Goal: Task Accomplishment & Management: Use online tool/utility

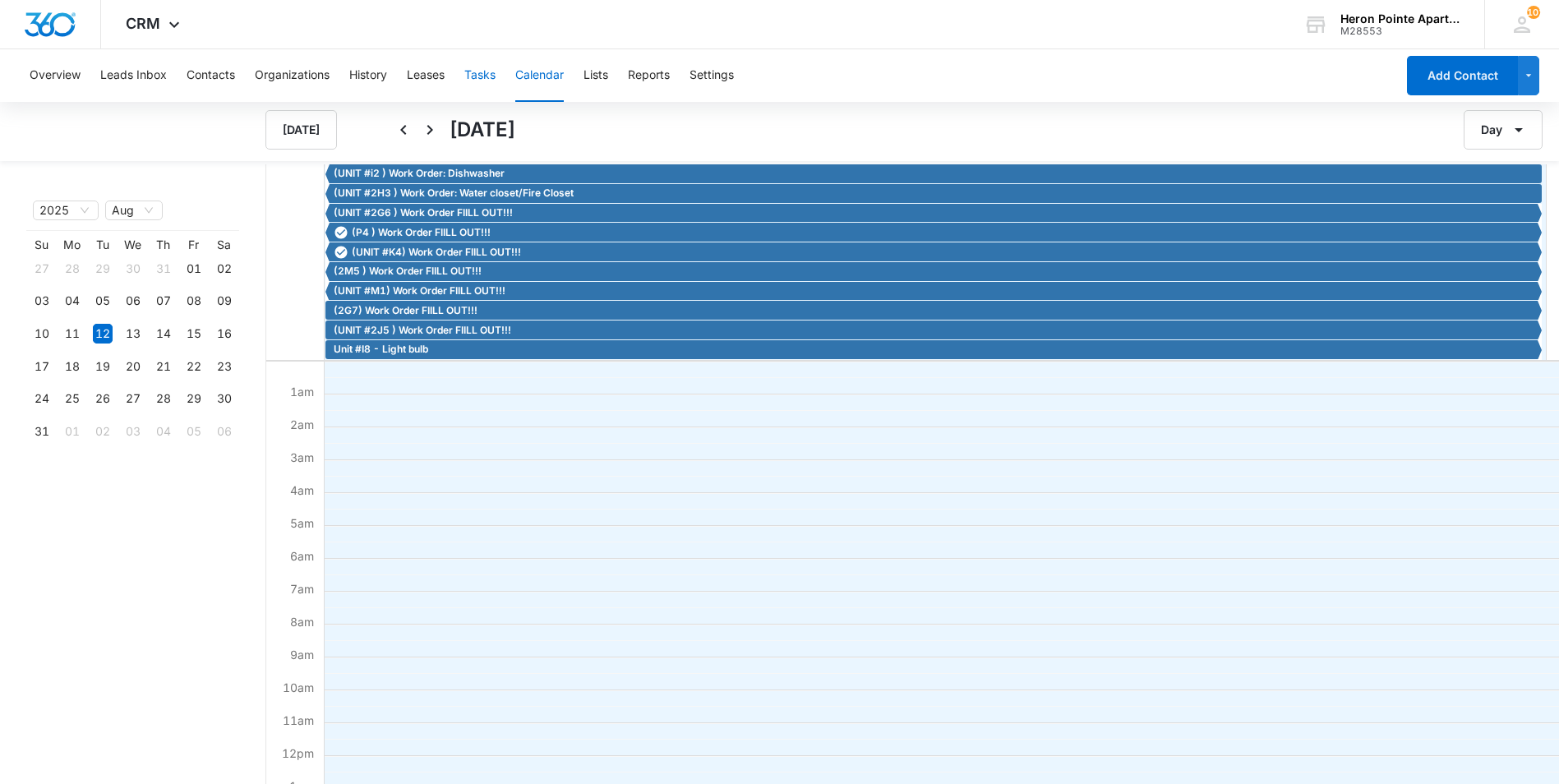
click at [470, 63] on button "Tasks" at bounding box center [481, 76] width 31 height 53
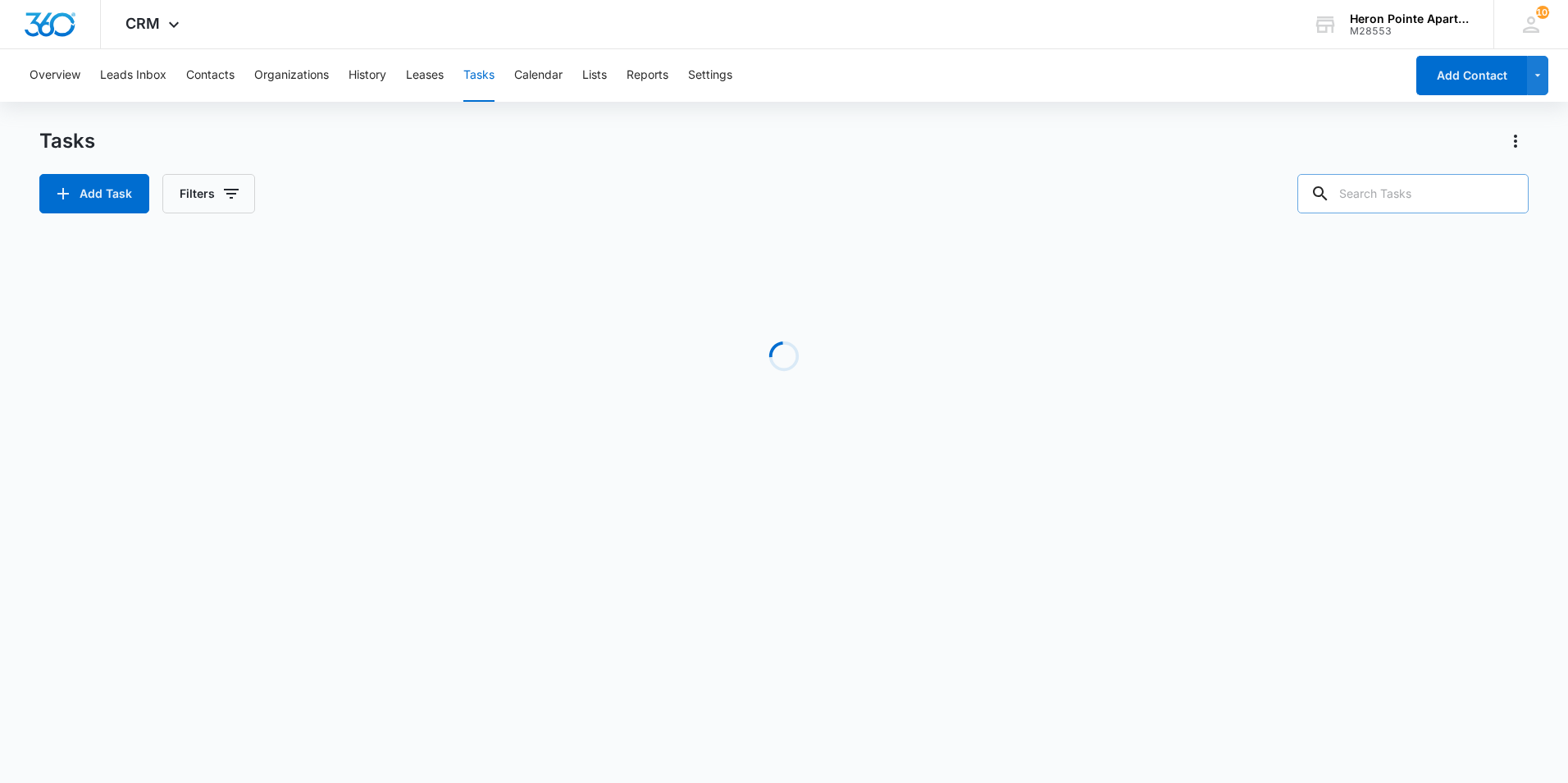
drag, startPoint x: 1407, startPoint y: 193, endPoint x: 1386, endPoint y: 203, distance: 23.3
click at [1406, 193] on input "text" at bounding box center [1413, 193] width 231 height 39
type input "2m5"
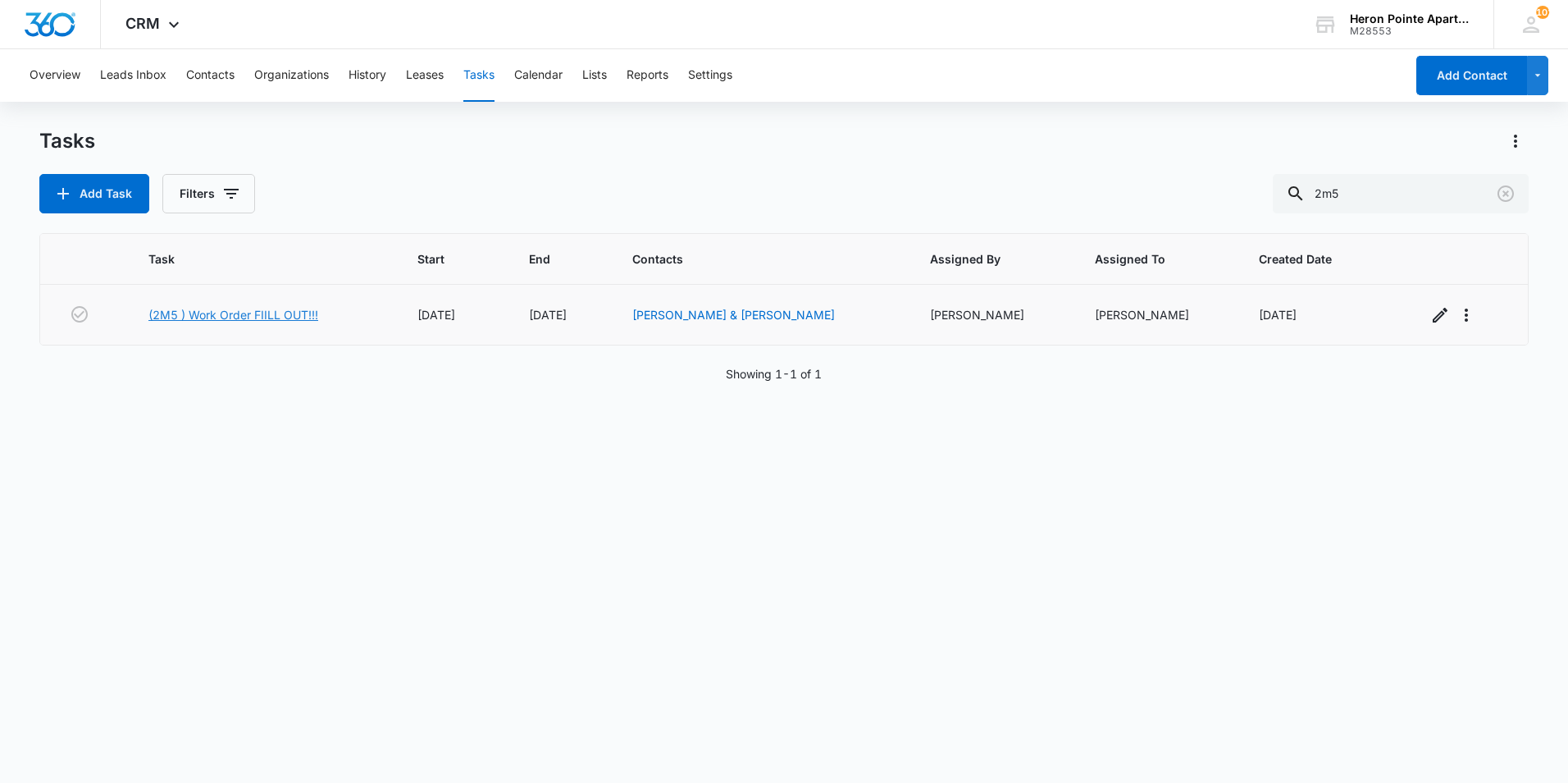
click at [265, 312] on link "(2M5 ) Work Order FIILL OUT!!!" at bounding box center [232, 315] width 170 height 18
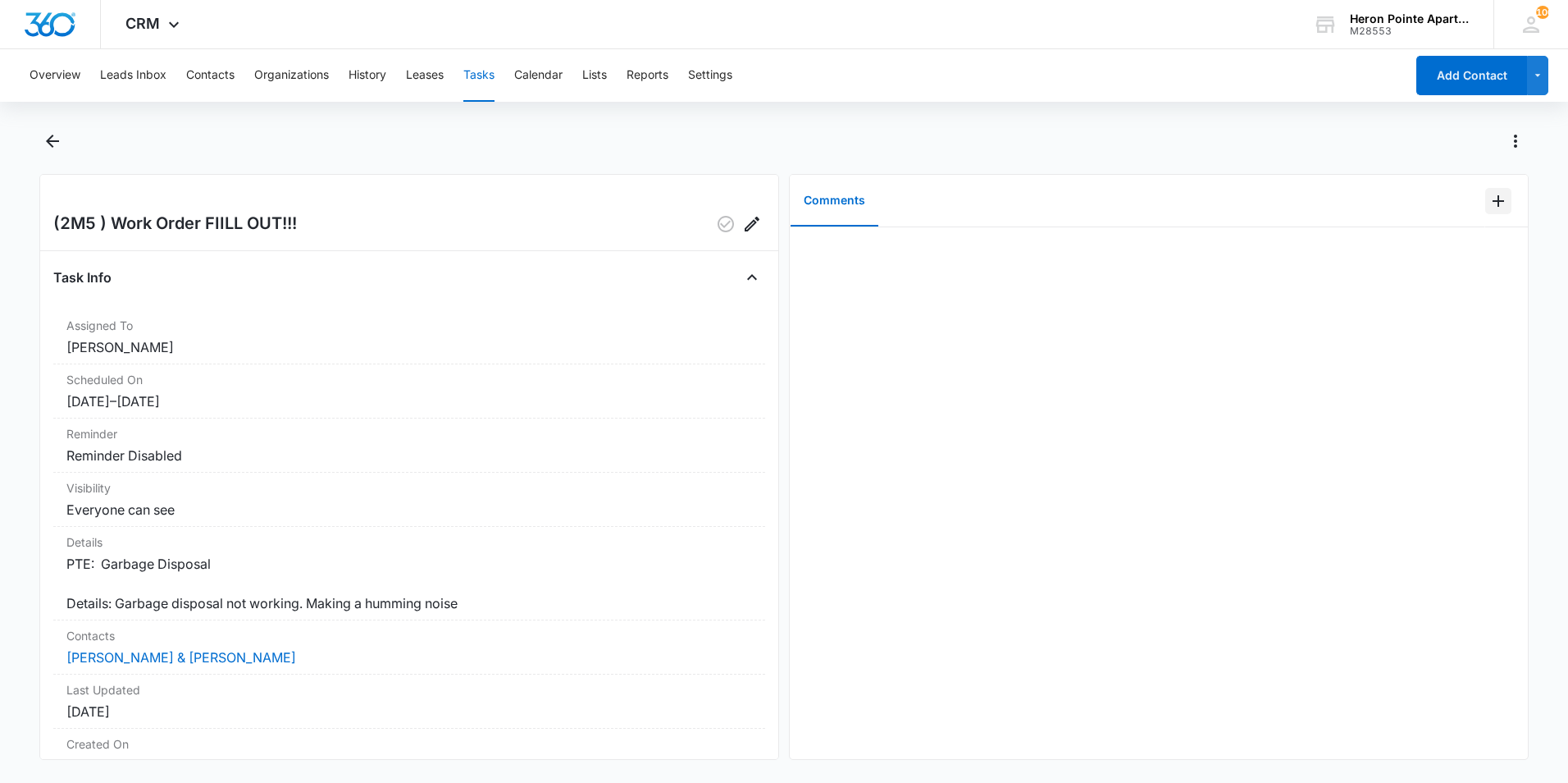
click at [1489, 207] on icon "Add Comment" at bounding box center [1498, 201] width 20 height 20
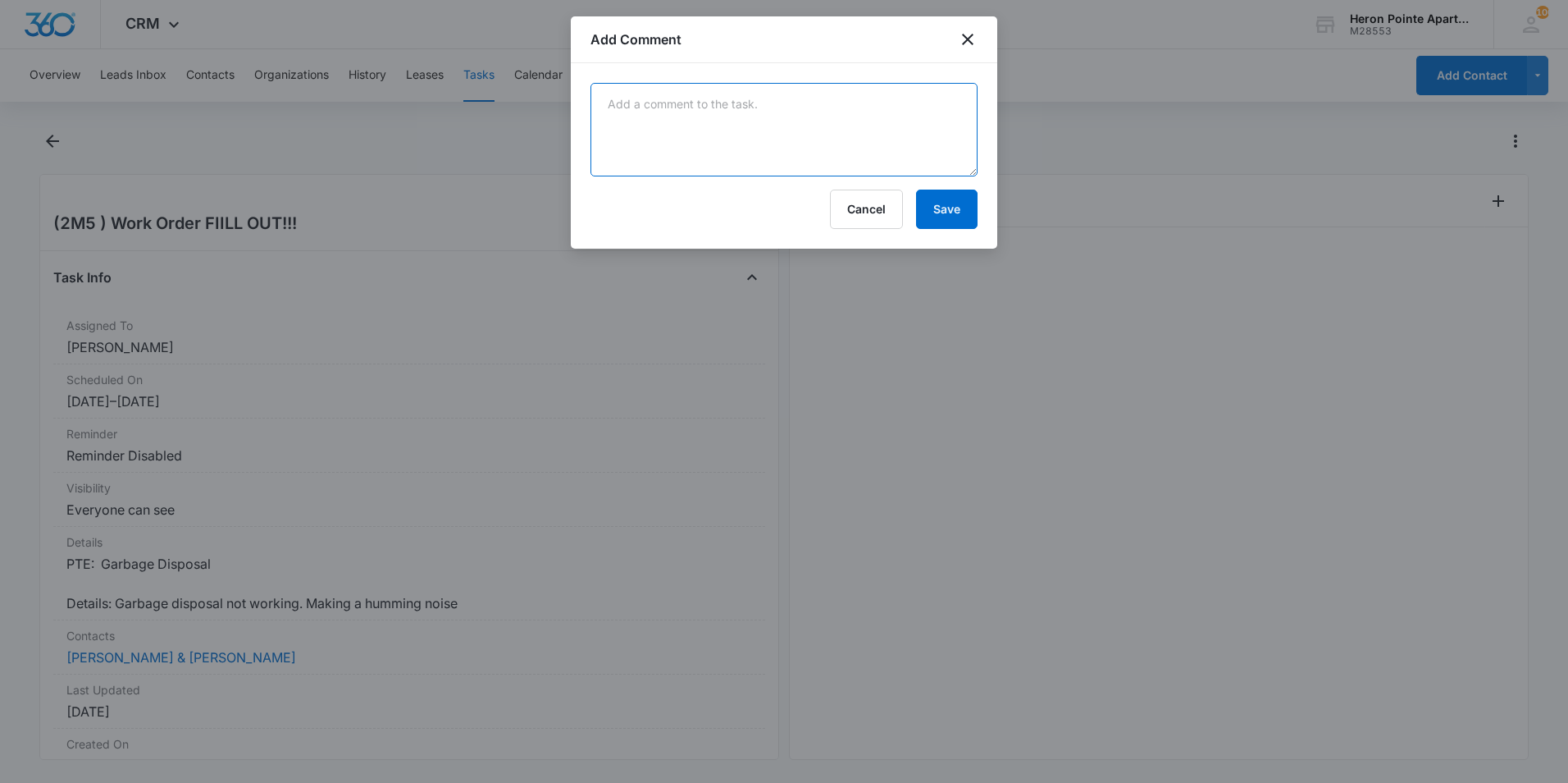
click at [764, 125] on textarea at bounding box center [784, 129] width 387 height 93
type textarea "Tyler unjammed disposal"
click at [954, 206] on button "Save" at bounding box center [946, 209] width 62 height 39
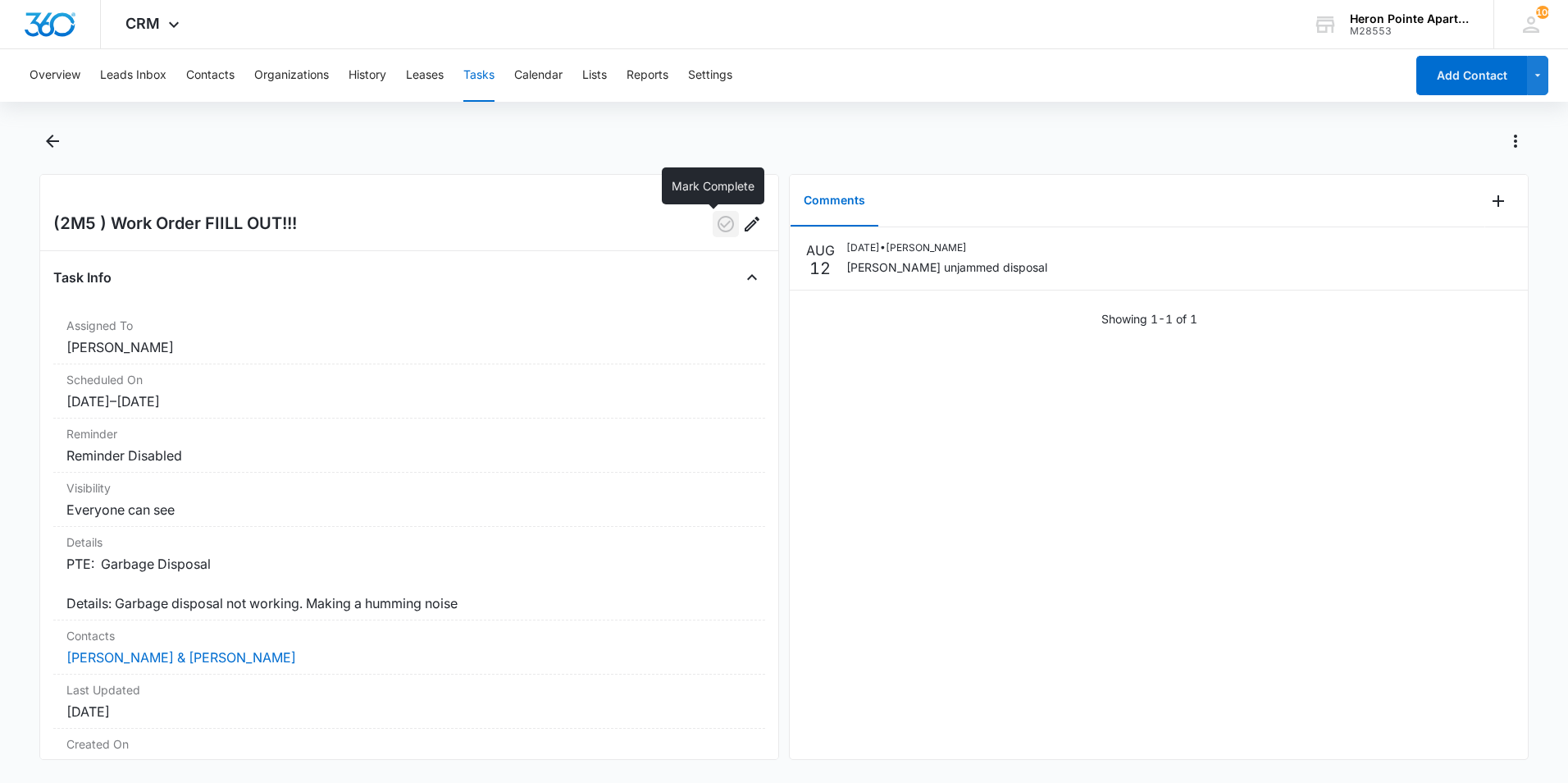
click at [719, 223] on icon "button" at bounding box center [726, 224] width 20 height 20
click at [478, 70] on button "Tasks" at bounding box center [480, 76] width 31 height 53
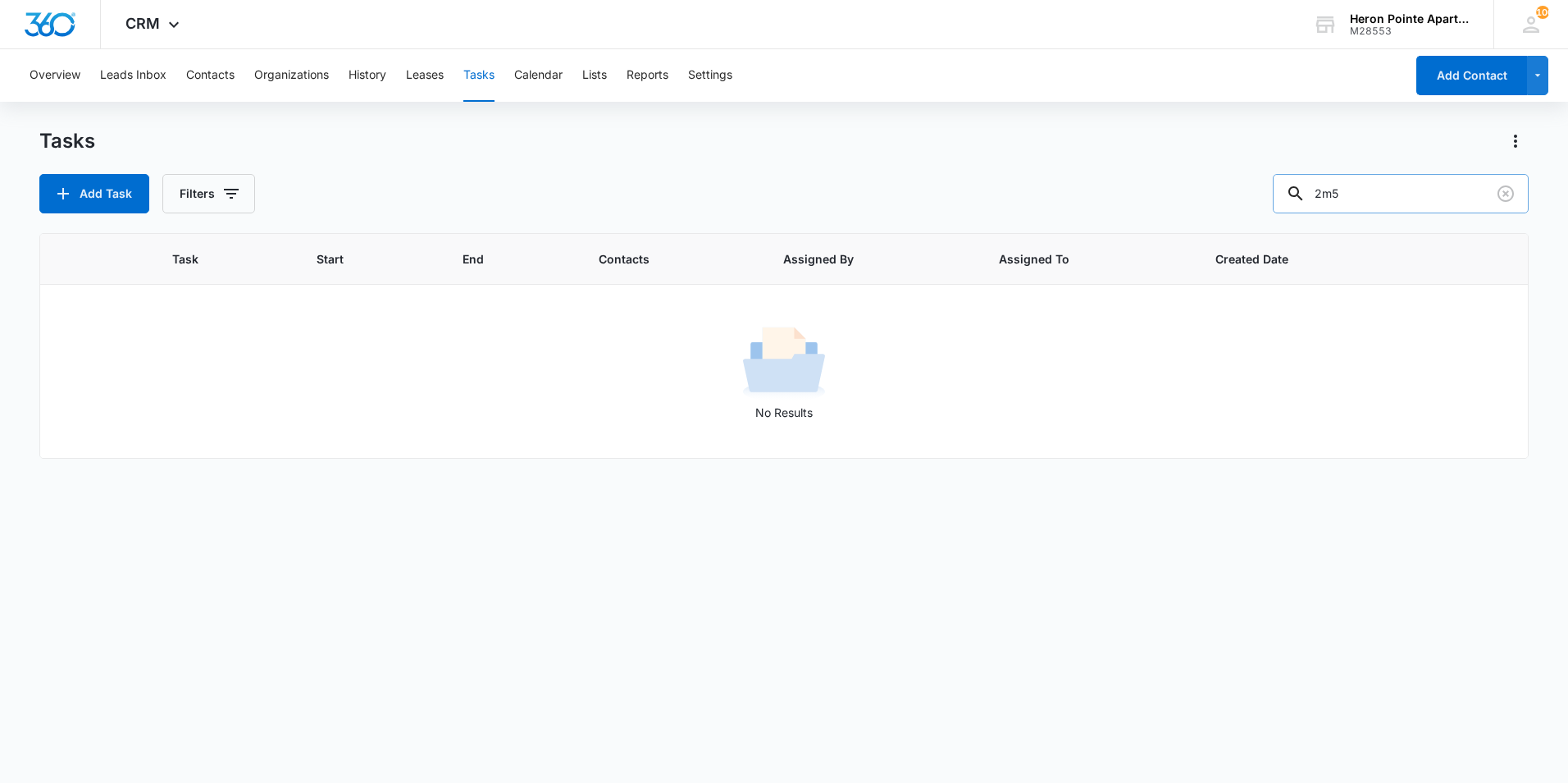
click at [1345, 195] on input "2m5" at bounding box center [1400, 193] width 256 height 39
type input "2j5"
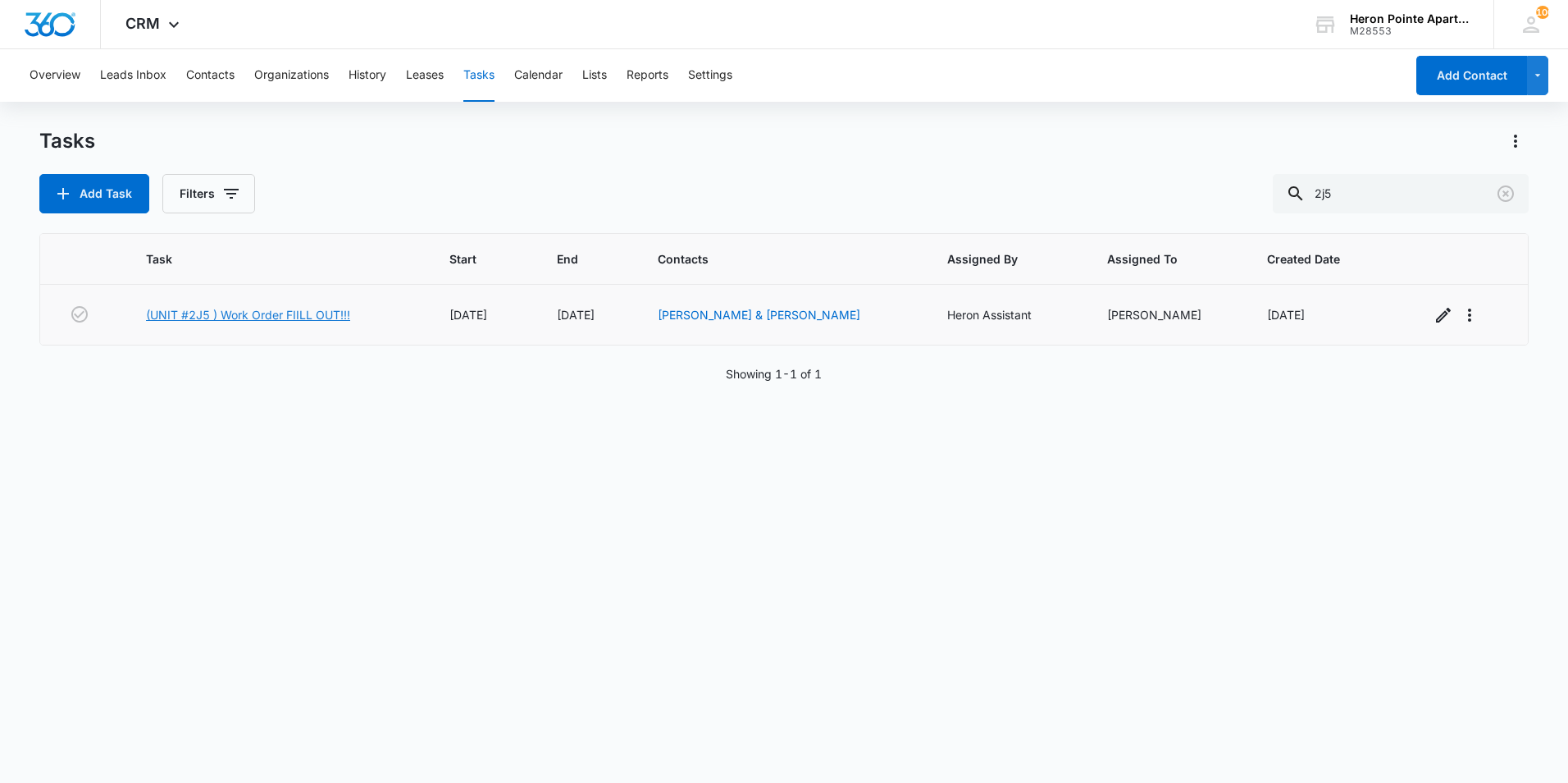
click at [292, 314] on link "(UNIT #2J5 ) Work Order FIILL OUT!!!" at bounding box center [248, 315] width 204 height 18
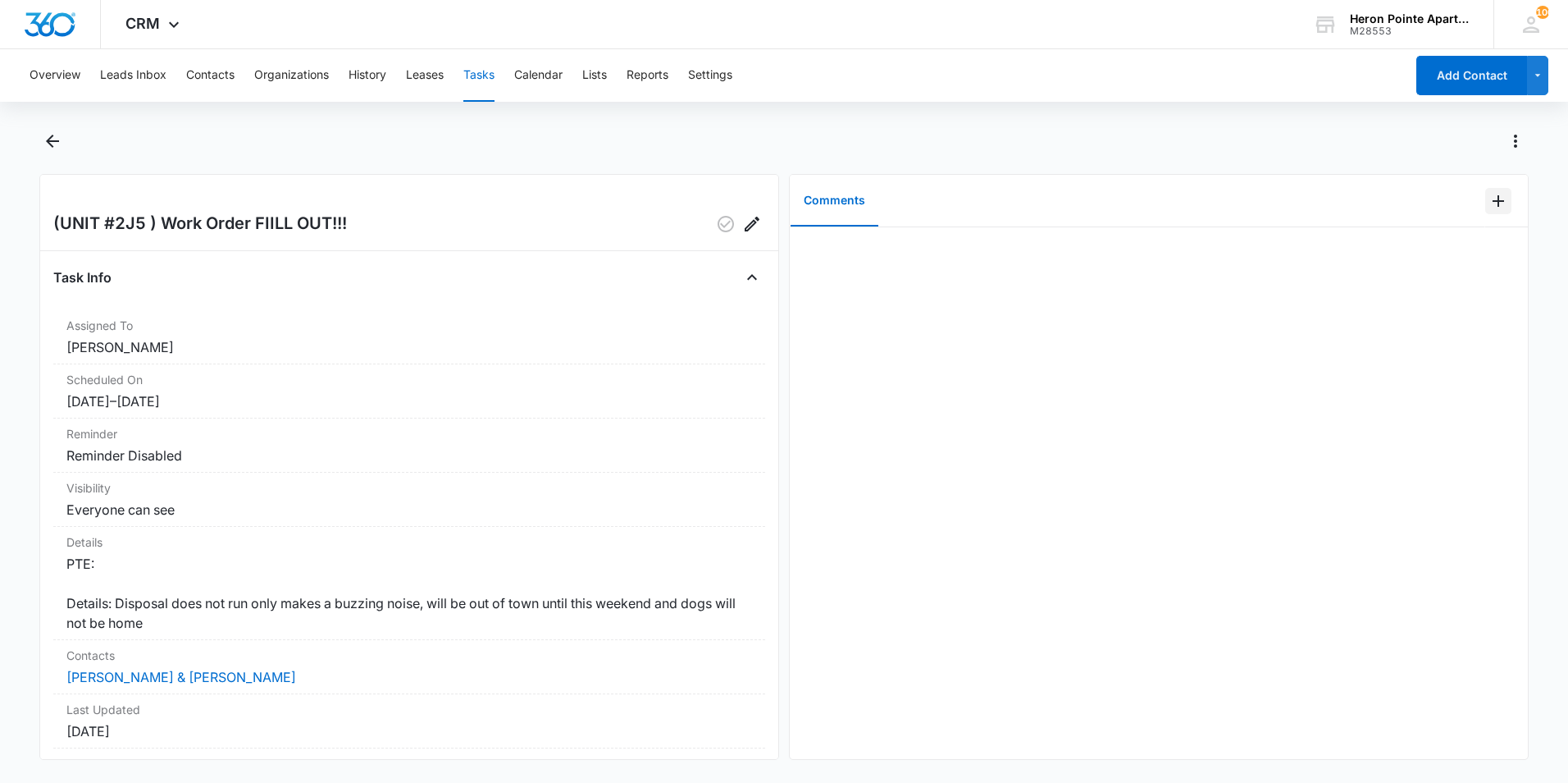
click at [1489, 196] on icon "Add Comment" at bounding box center [1498, 201] width 20 height 20
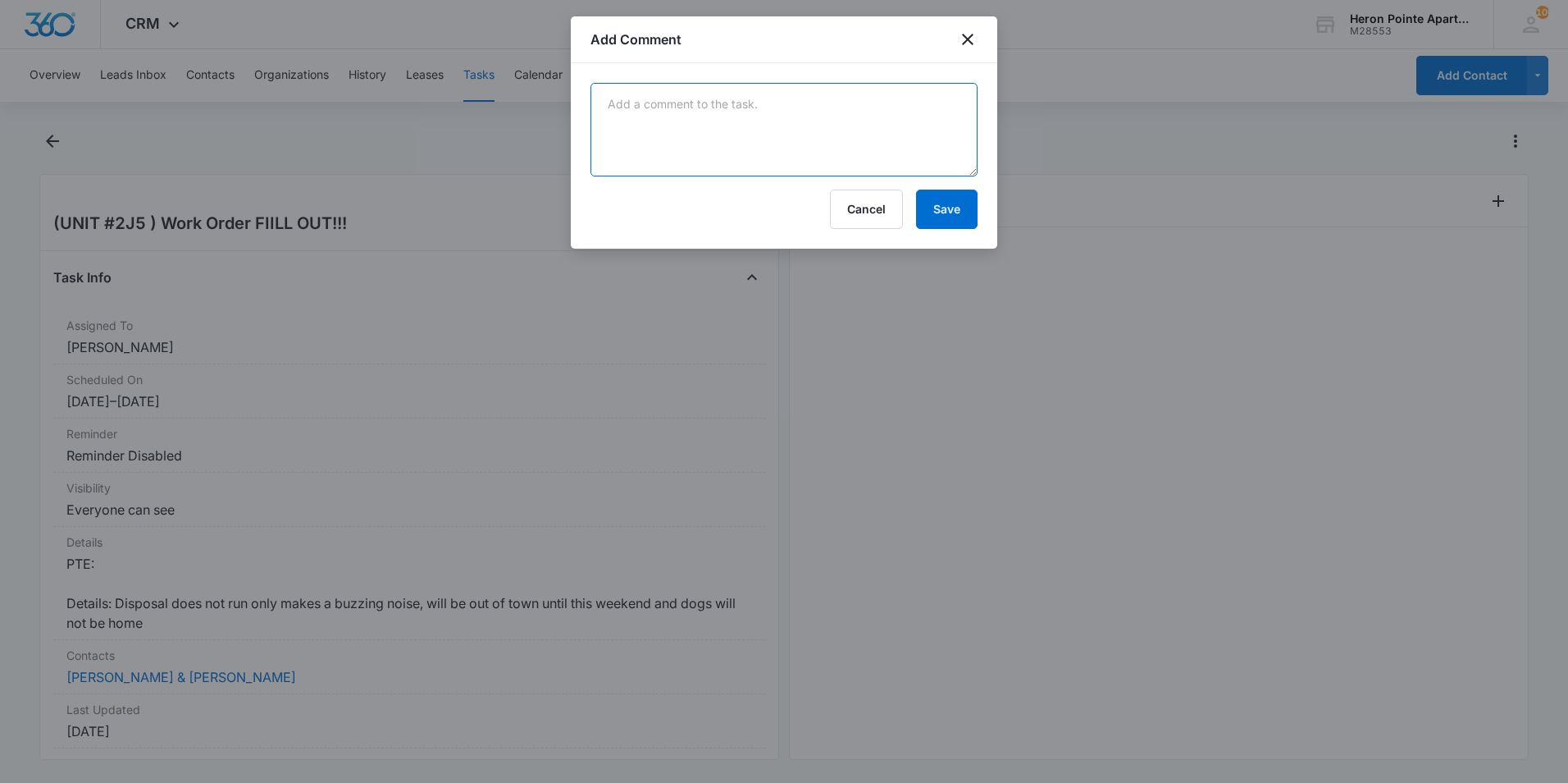
click at [806, 118] on textarea at bounding box center [784, 129] width 387 height 93
type textarea "[PERSON_NAME] unjammed disposal"
click at [947, 212] on button "Save" at bounding box center [946, 209] width 62 height 39
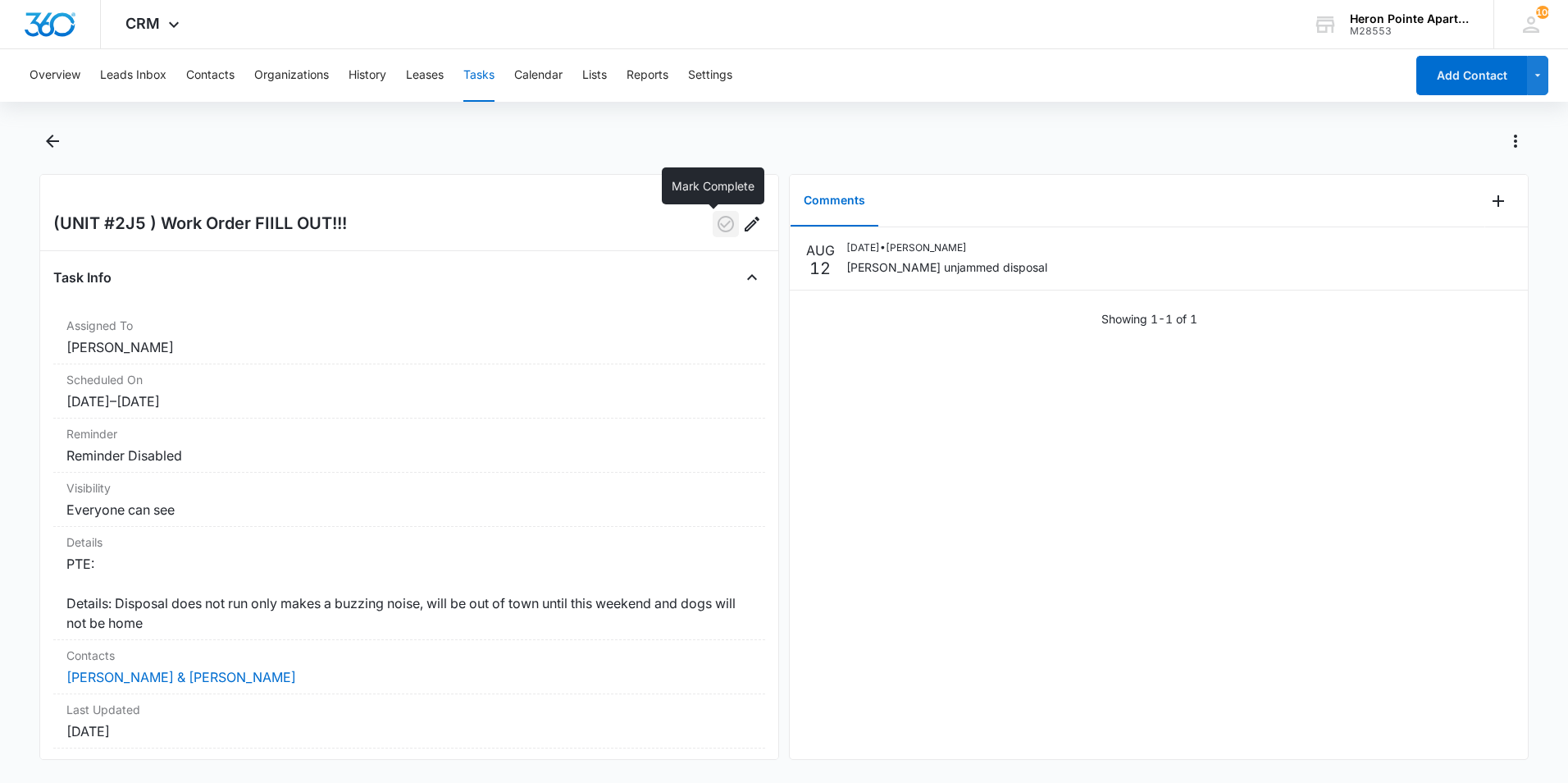
click at [719, 227] on icon "button" at bounding box center [726, 224] width 20 height 20
drag, startPoint x: 475, startPoint y: 75, endPoint x: 514, endPoint y: 76, distance: 39.0
click at [476, 75] on button "Tasks" at bounding box center [480, 76] width 31 height 53
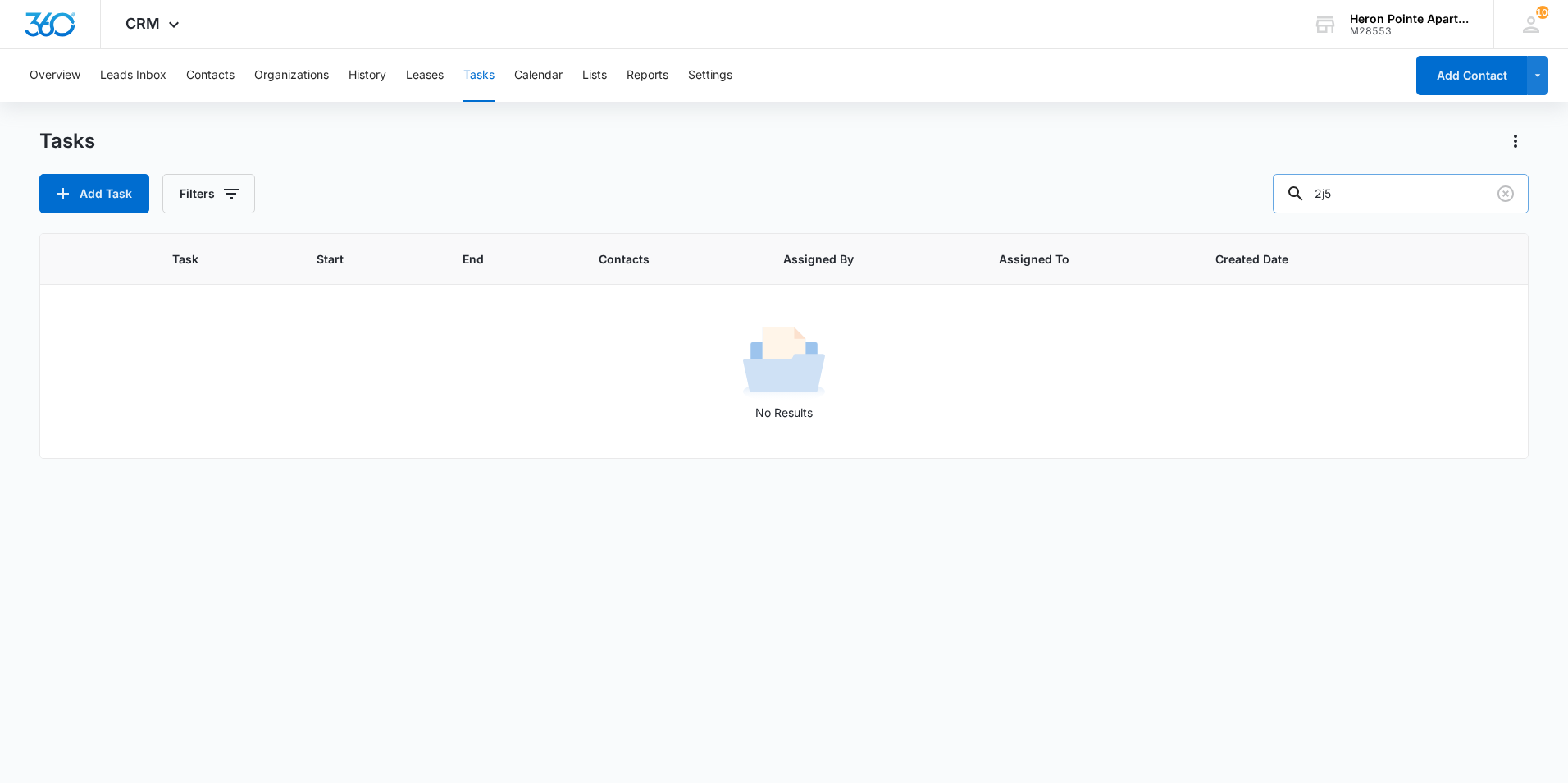
click at [1366, 199] on input "2j5" at bounding box center [1400, 193] width 256 height 39
type input "2g7"
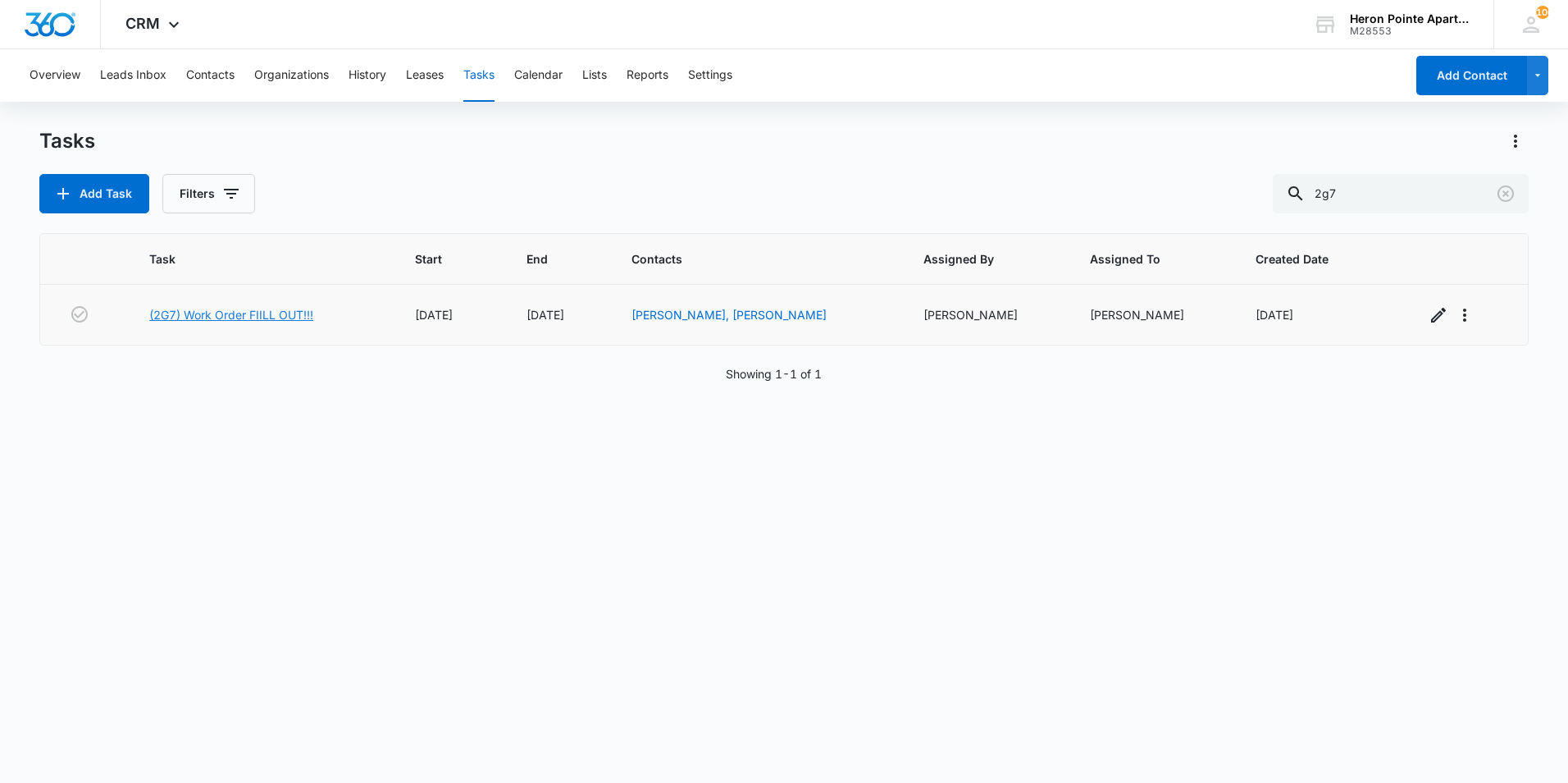
click at [275, 315] on link "(2G7) Work Order FIILL OUT!!!" at bounding box center [230, 315] width 164 height 18
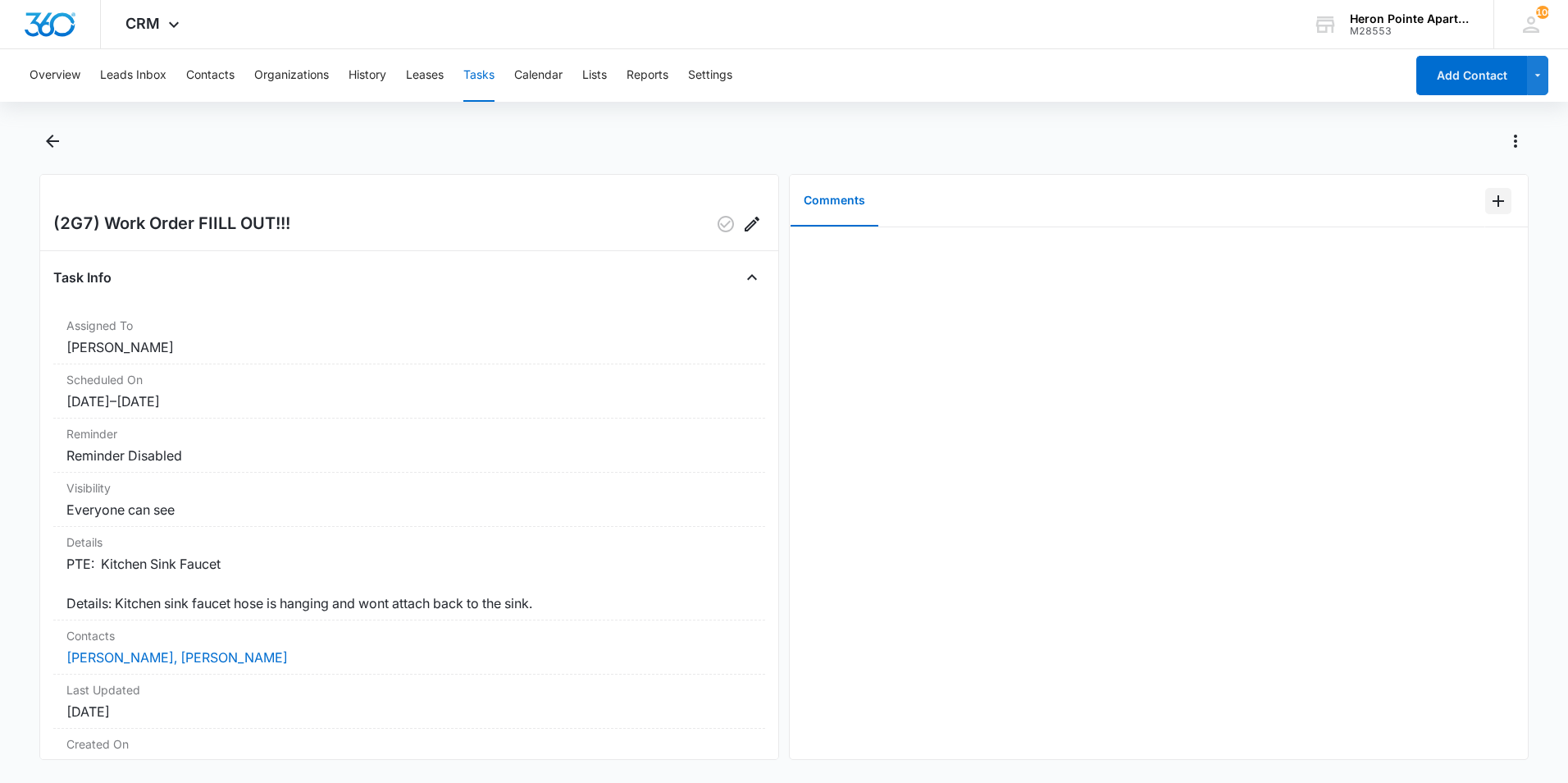
click at [1489, 202] on icon "Add Comment" at bounding box center [1498, 201] width 20 height 20
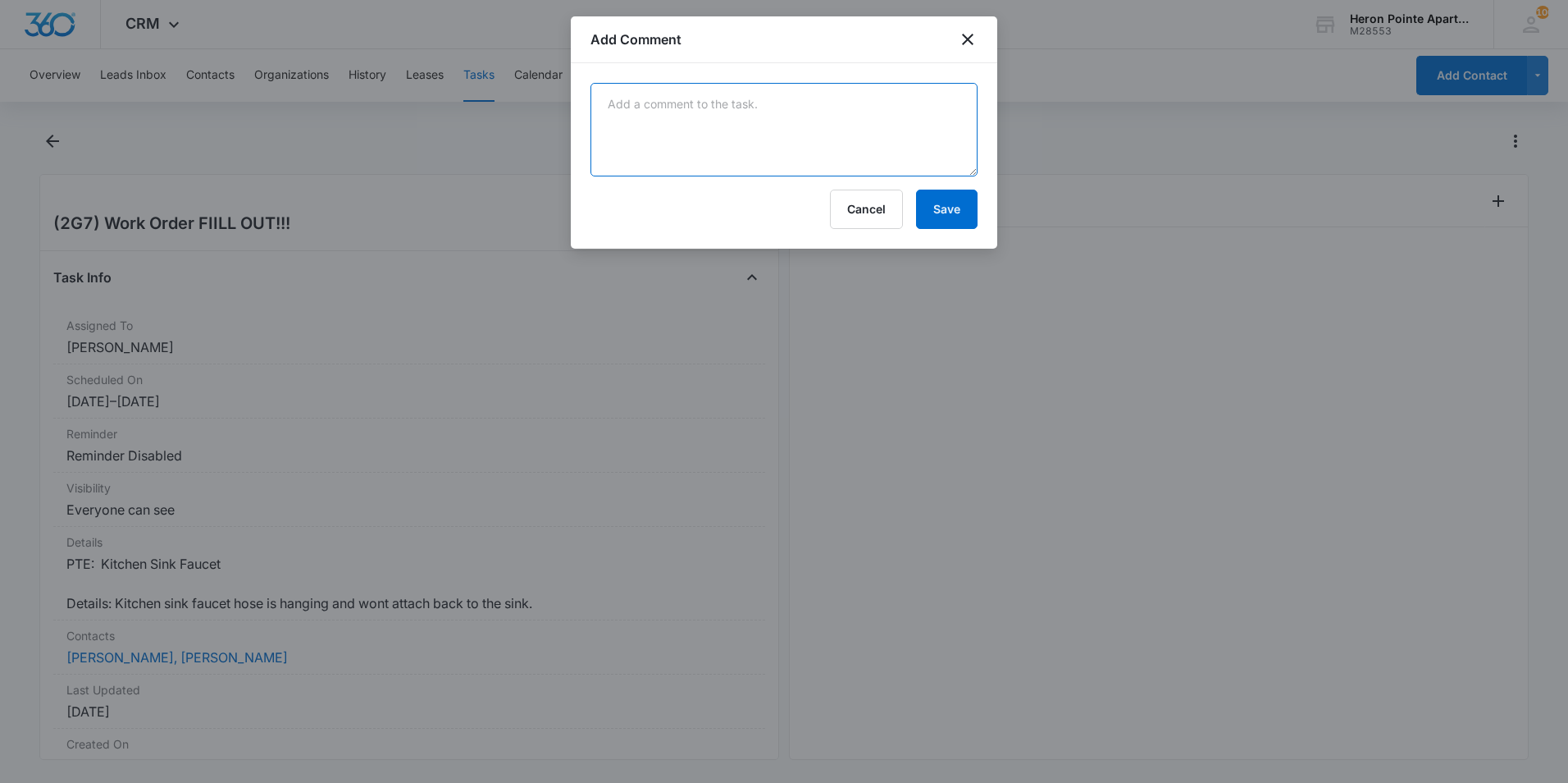
click at [654, 112] on textarea at bounding box center [784, 129] width 387 height 93
type textarea "Tyler replaced sprayer housing"
click at [935, 211] on button "Save" at bounding box center [946, 209] width 62 height 39
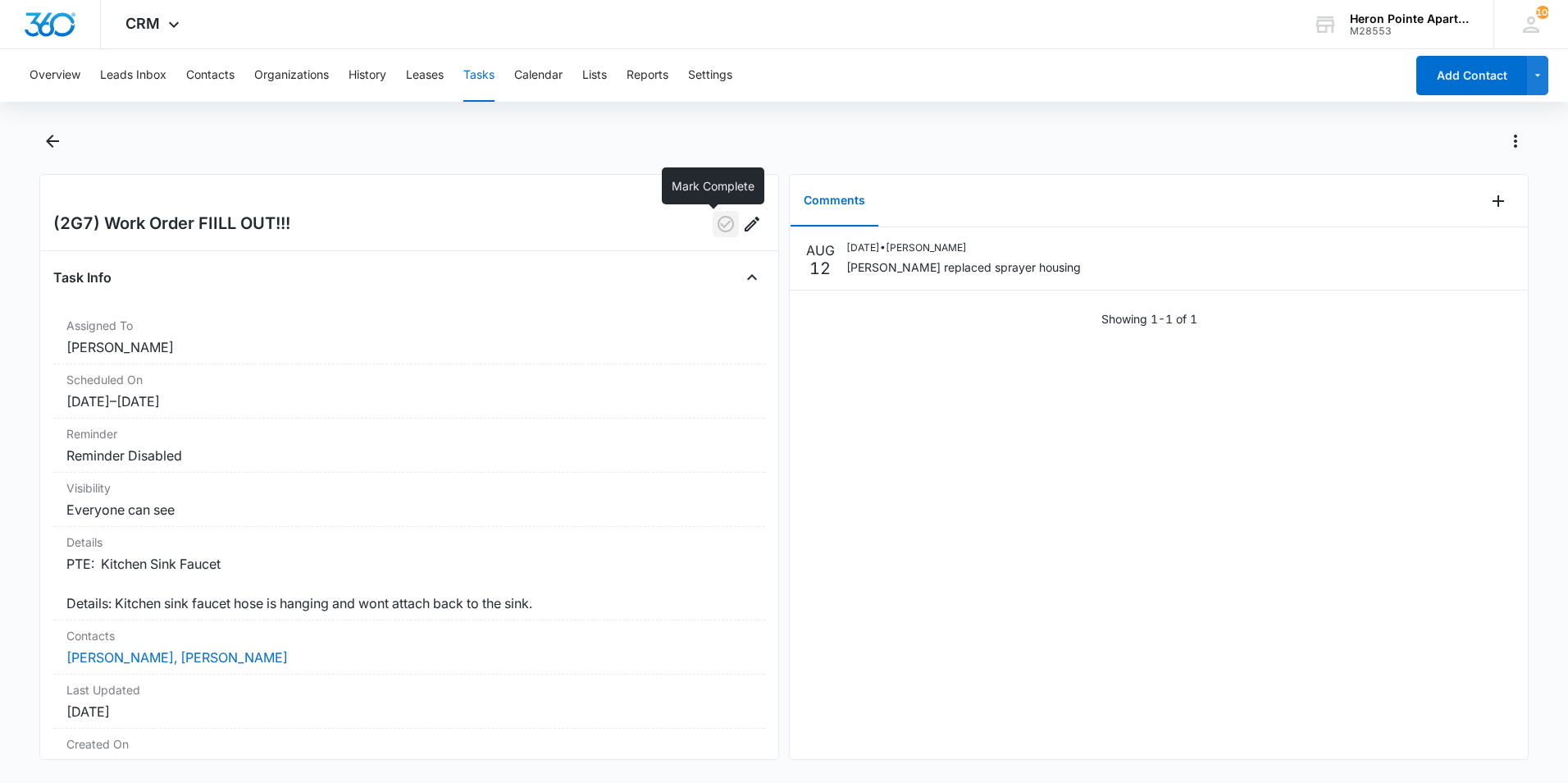
click at [716, 226] on icon "button" at bounding box center [726, 224] width 20 height 20
drag, startPoint x: 485, startPoint y: 70, endPoint x: 506, endPoint y: 68, distance: 21.1
click at [486, 70] on button "Tasks" at bounding box center [480, 76] width 31 height 53
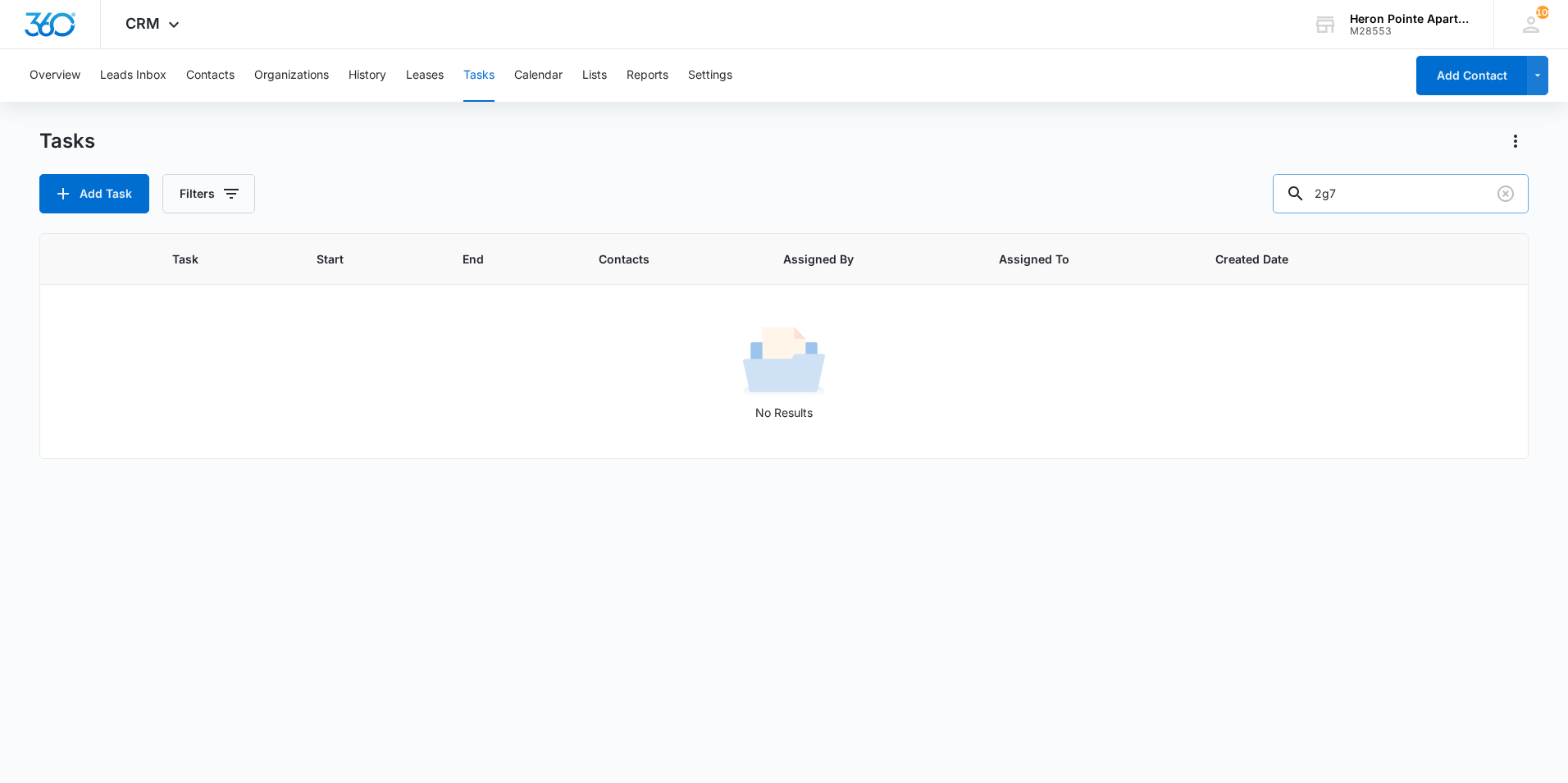
click at [1370, 199] on input "2g7" at bounding box center [1400, 193] width 256 height 39
type input "2g4"
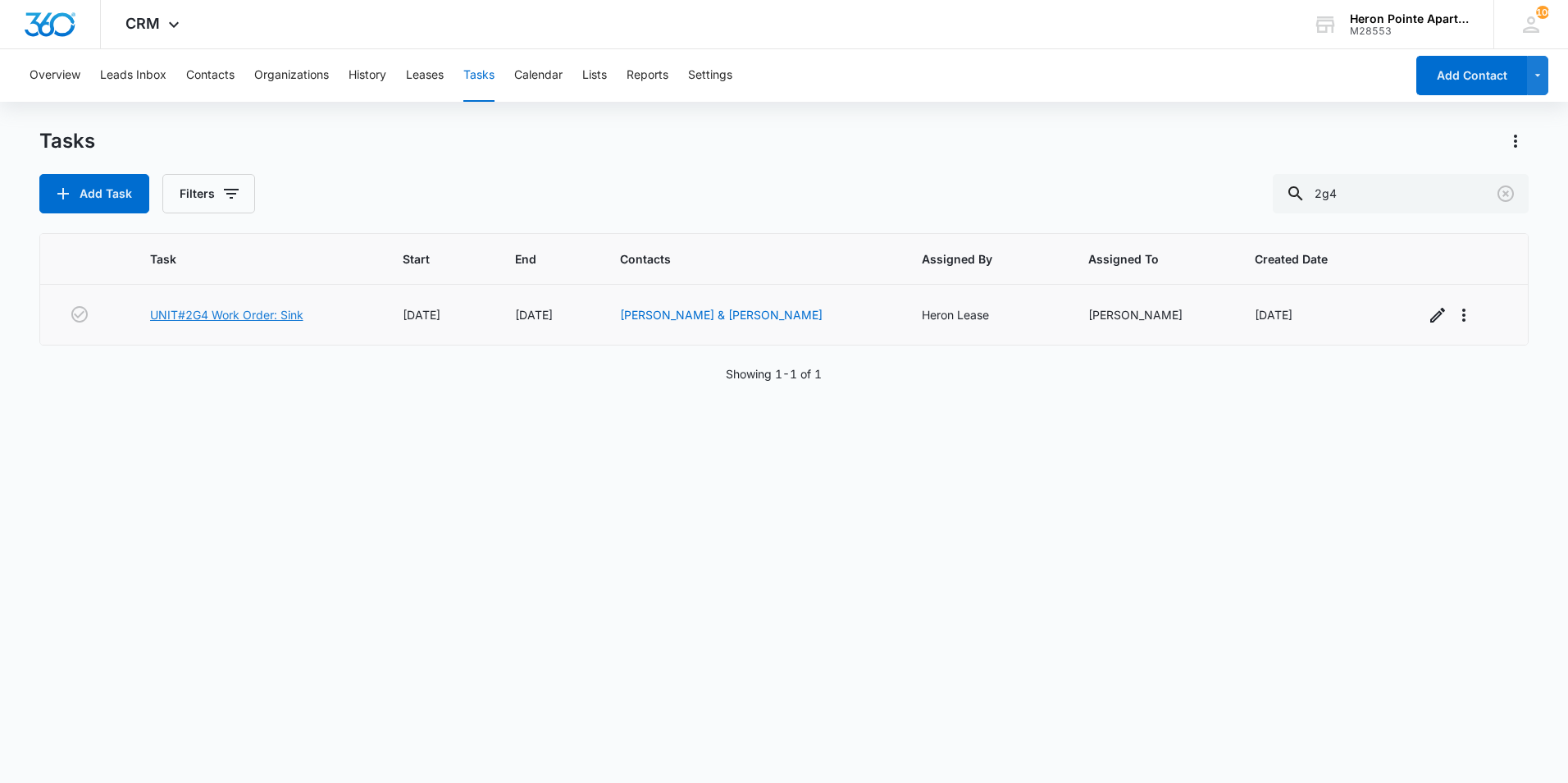
click at [181, 318] on link "UNIT#2G4 Work Order: Sink" at bounding box center [227, 315] width 153 height 18
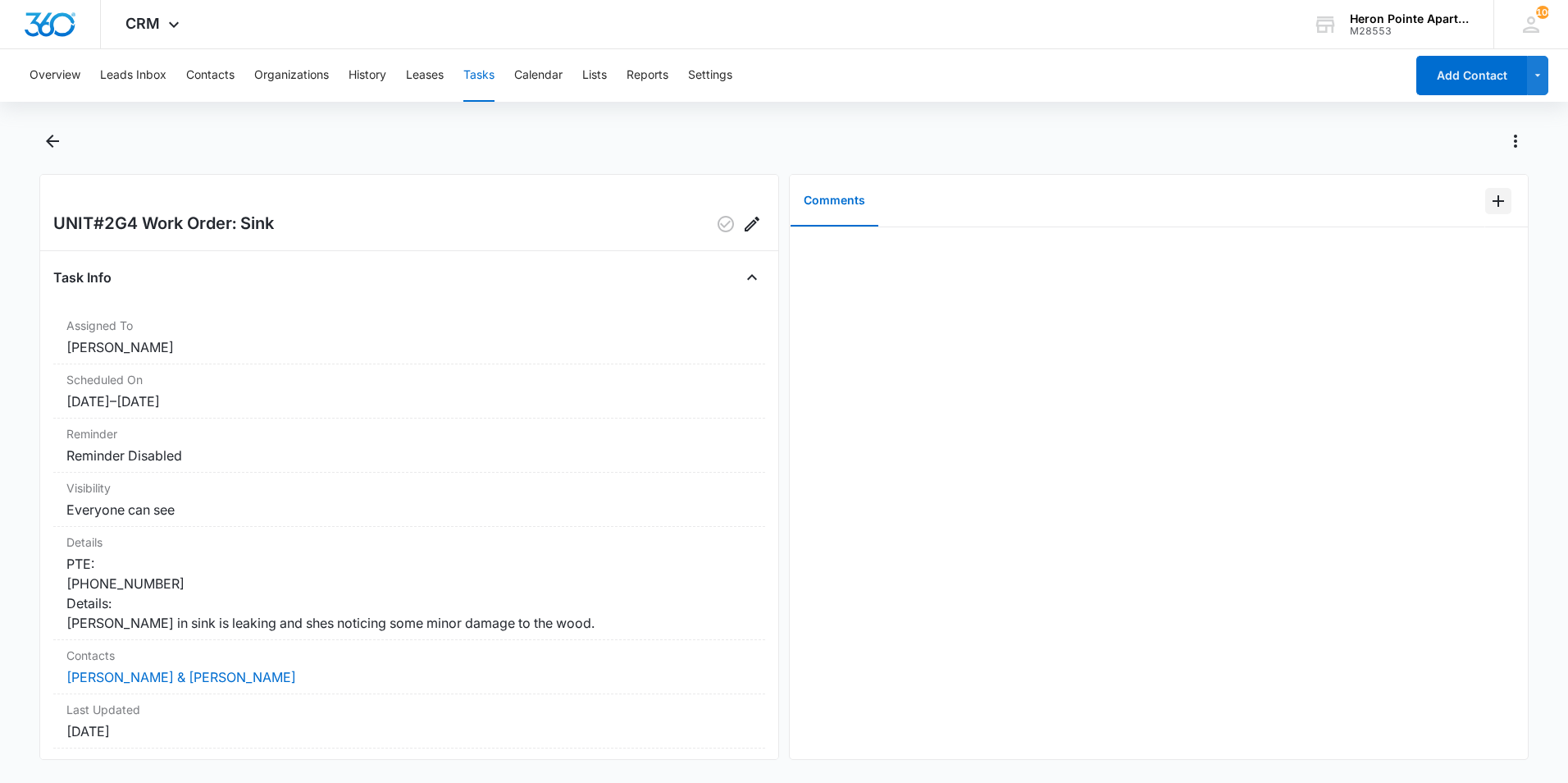
click at [1489, 197] on icon "Add Comment" at bounding box center [1498, 201] width 20 height 20
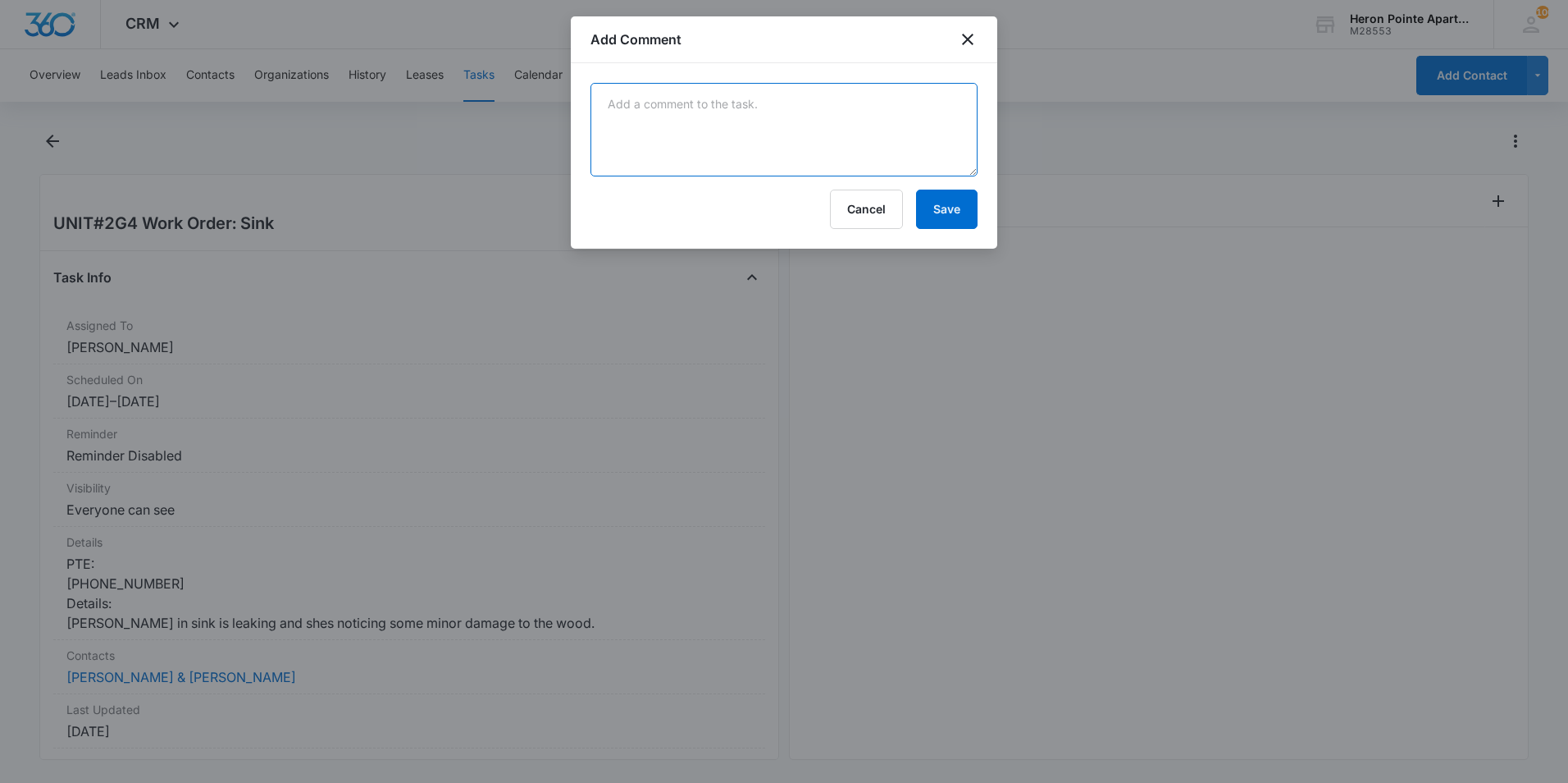
click at [745, 104] on textarea at bounding box center [784, 129] width 387 height 93
type textarea "r"
type textarea "t"
type textarea "[PERSON_NAME] replaced [PERSON_NAME] and housing"
click at [944, 207] on button "Save" at bounding box center [946, 209] width 62 height 39
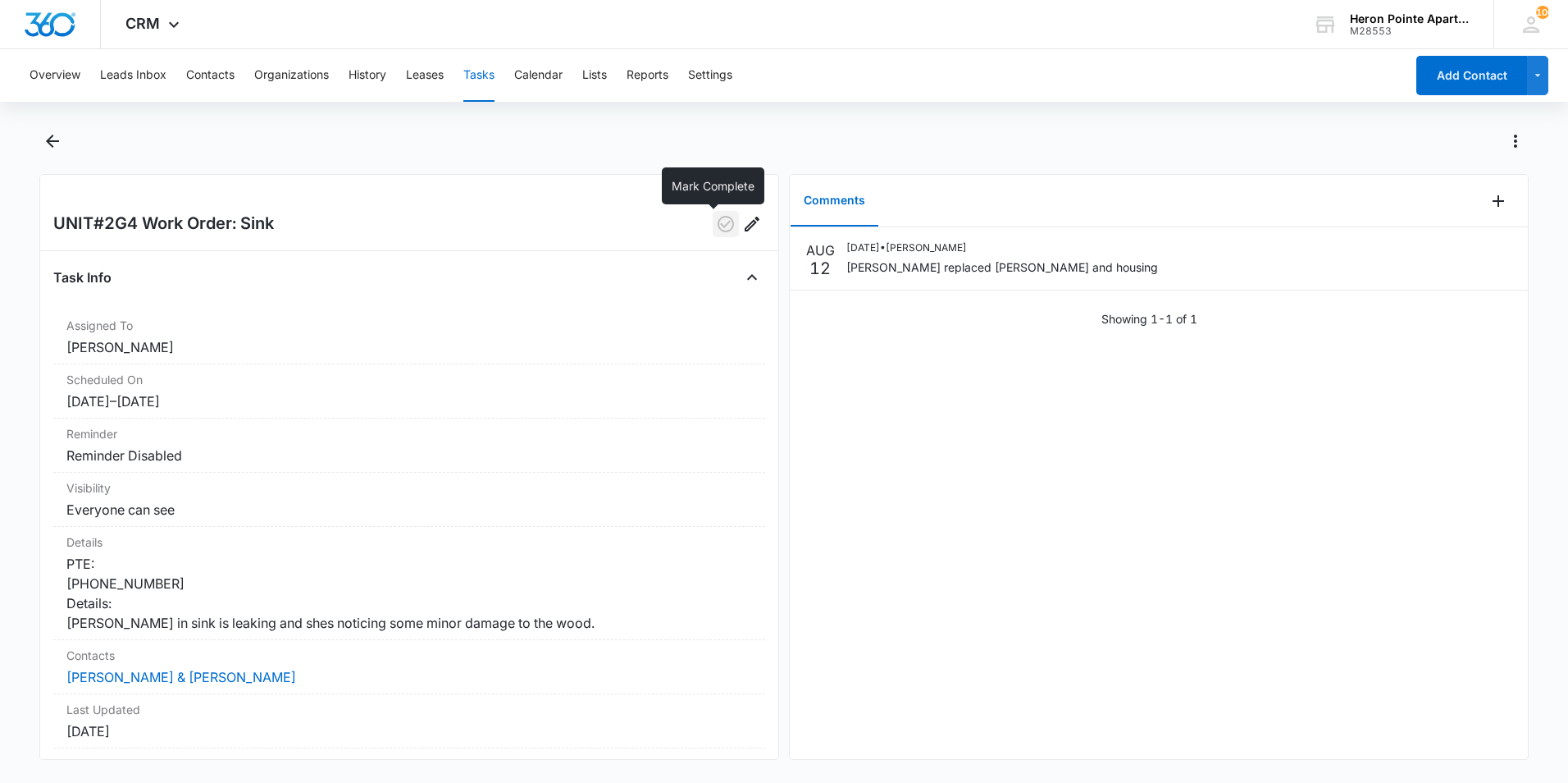
click at [718, 225] on icon "button" at bounding box center [726, 224] width 17 height 17
click at [483, 75] on button "Tasks" at bounding box center [480, 76] width 31 height 53
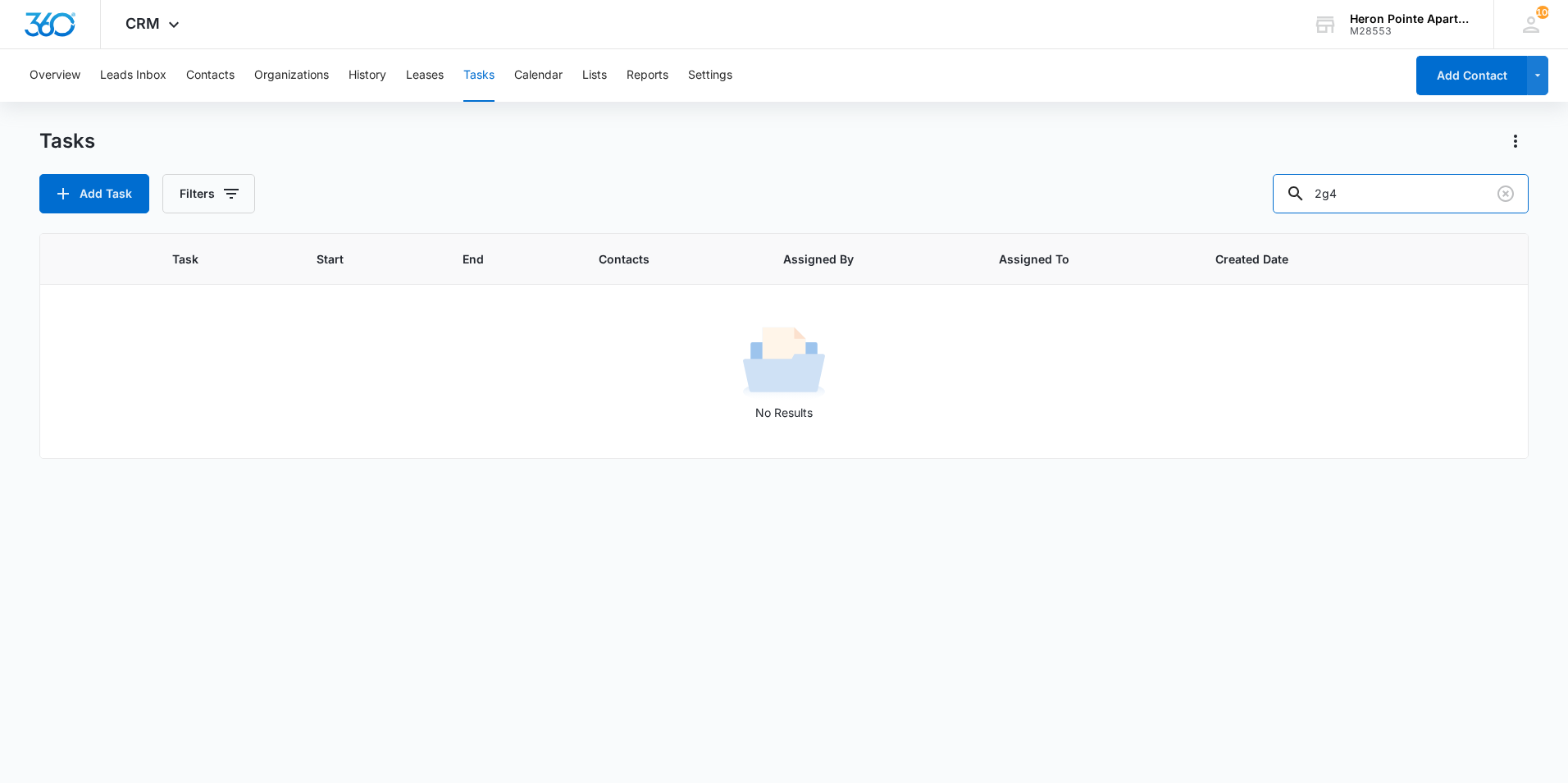
drag, startPoint x: 1391, startPoint y: 203, endPoint x: 1205, endPoint y: 196, distance: 186.1
click at [1205, 196] on div "Add Task Filters 2g4" at bounding box center [784, 193] width 1490 height 39
type input "j5"
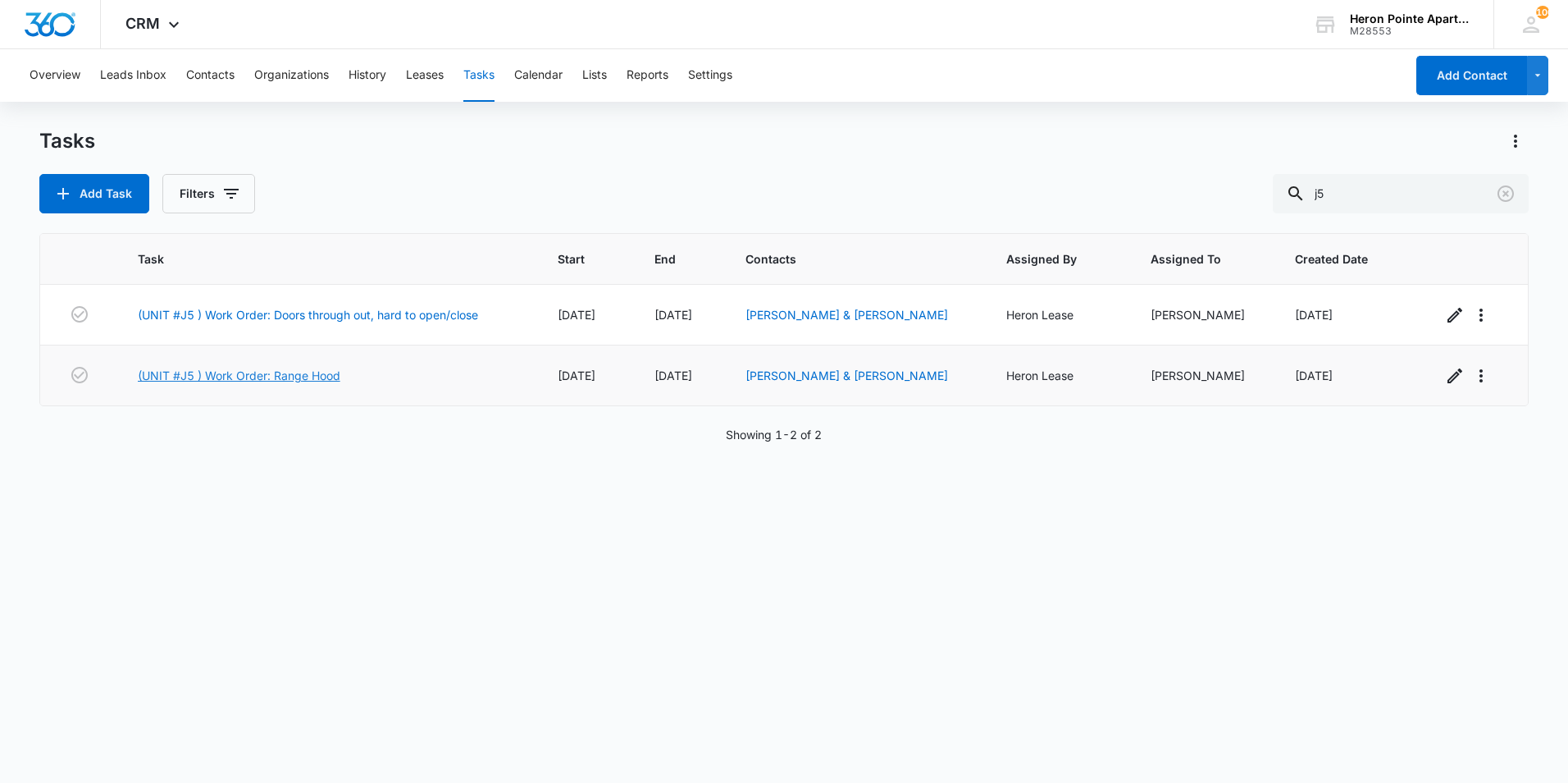
click at [298, 379] on link "(UNIT #J5 ) Work Order: Range Hood" at bounding box center [238, 376] width 203 height 18
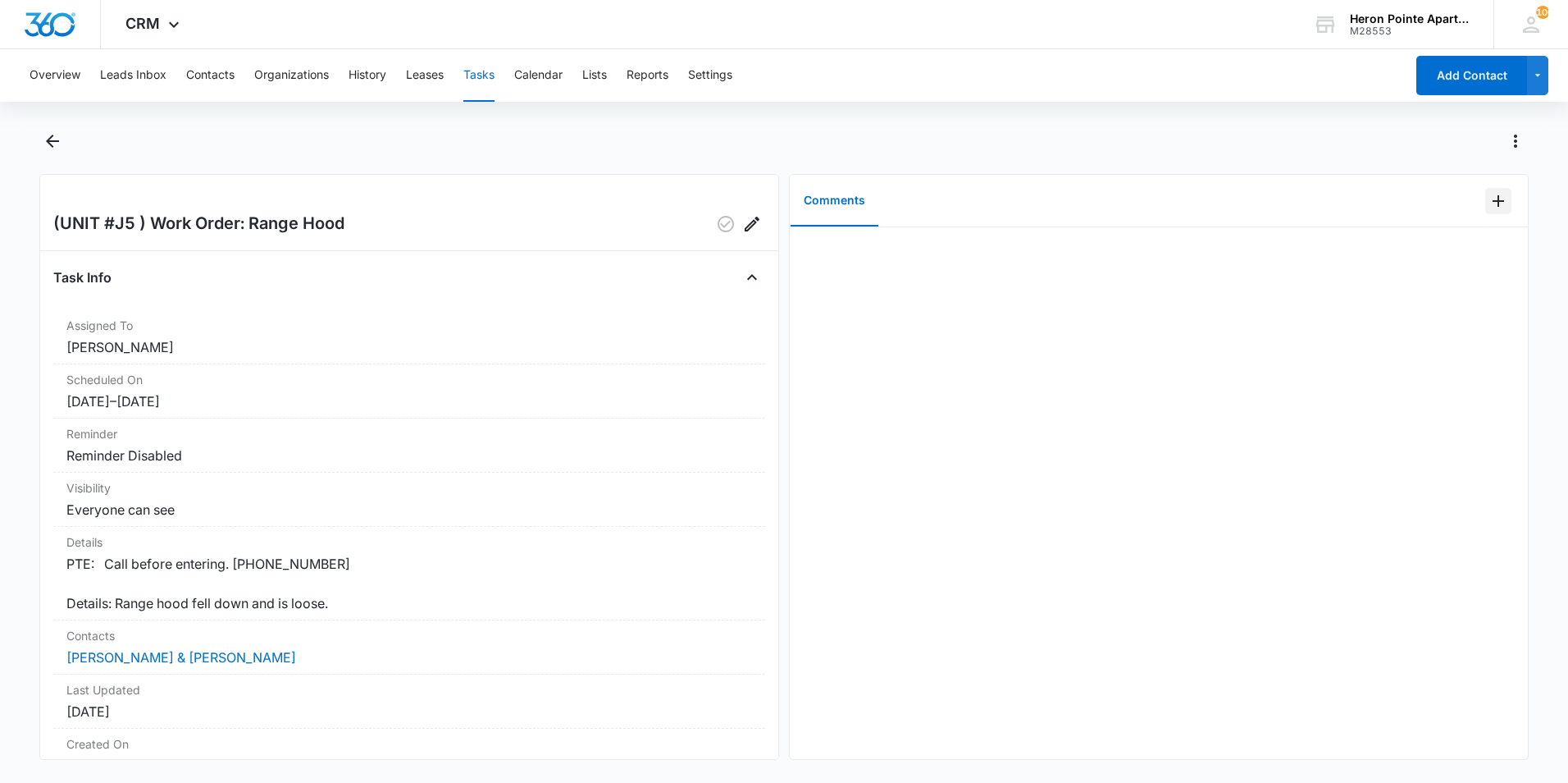
click at [1490, 202] on icon "Add Comment" at bounding box center [1498, 201] width 20 height 20
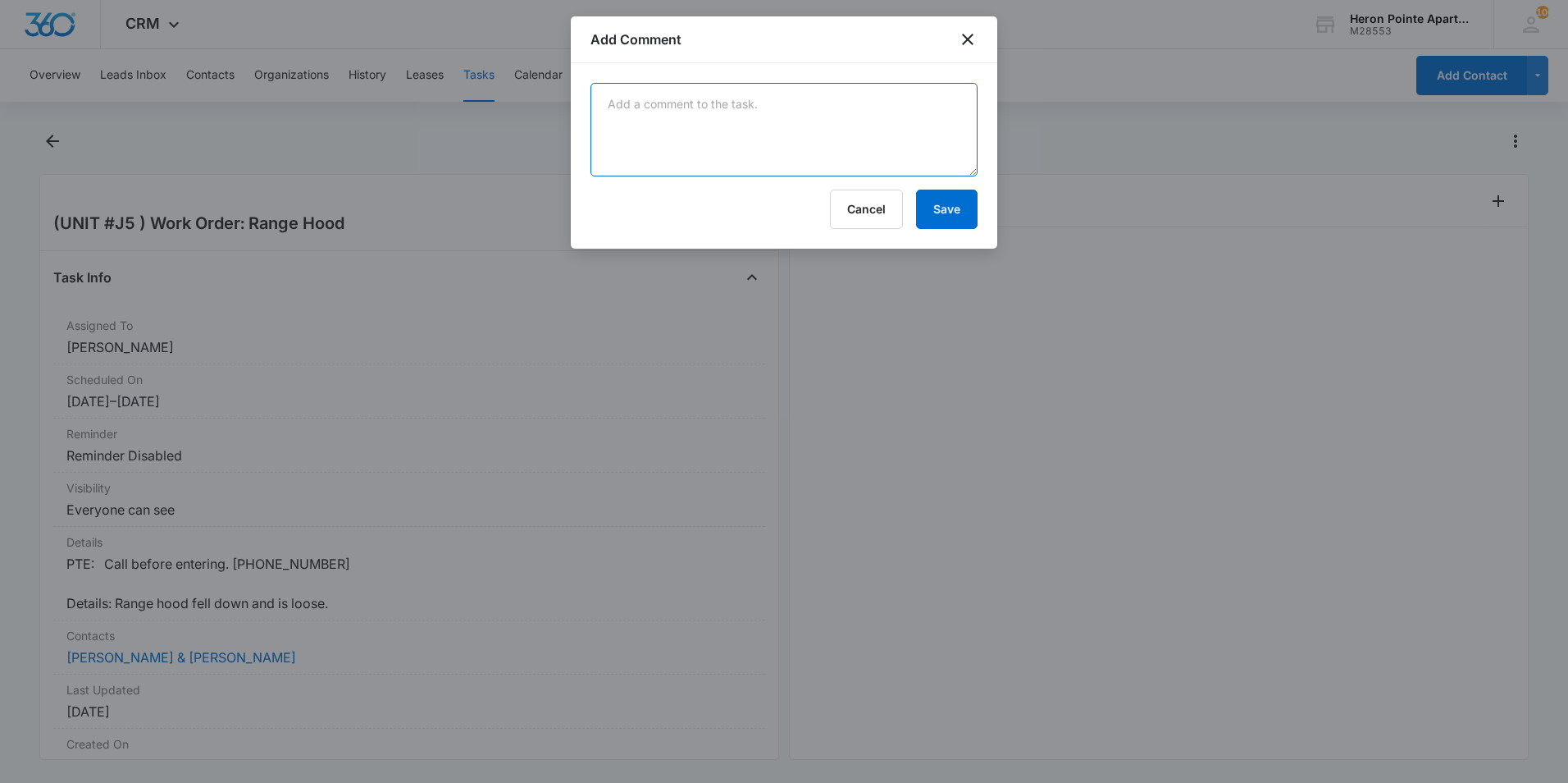
click at [767, 144] on textarea at bounding box center [784, 129] width 387 height 93
type textarea "Tyler reinstalled MW filter"
click at [942, 208] on button "Save" at bounding box center [946, 209] width 62 height 39
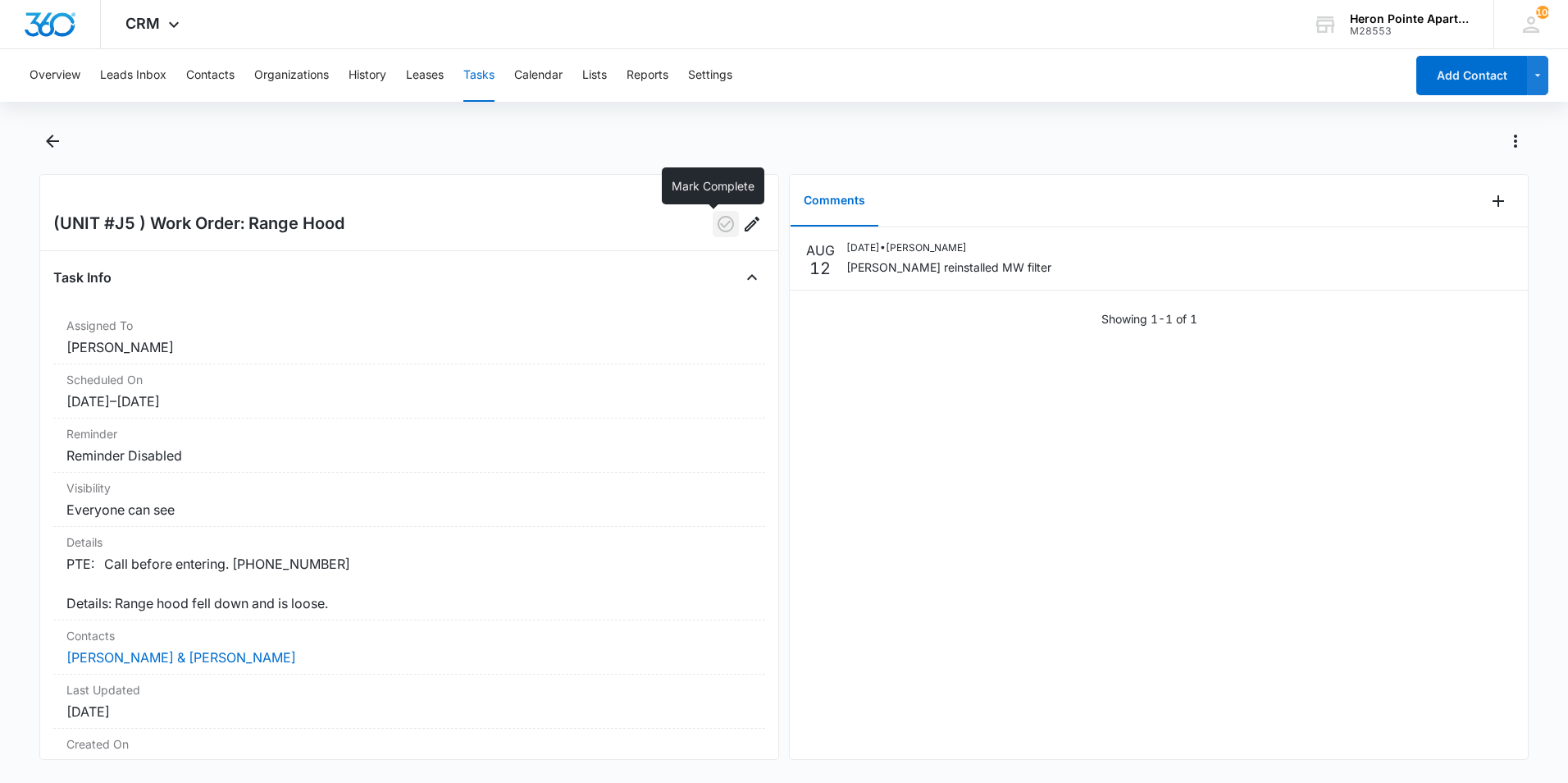
click at [717, 224] on icon "button" at bounding box center [726, 224] width 20 height 20
click at [479, 73] on button "Tasks" at bounding box center [480, 76] width 31 height 53
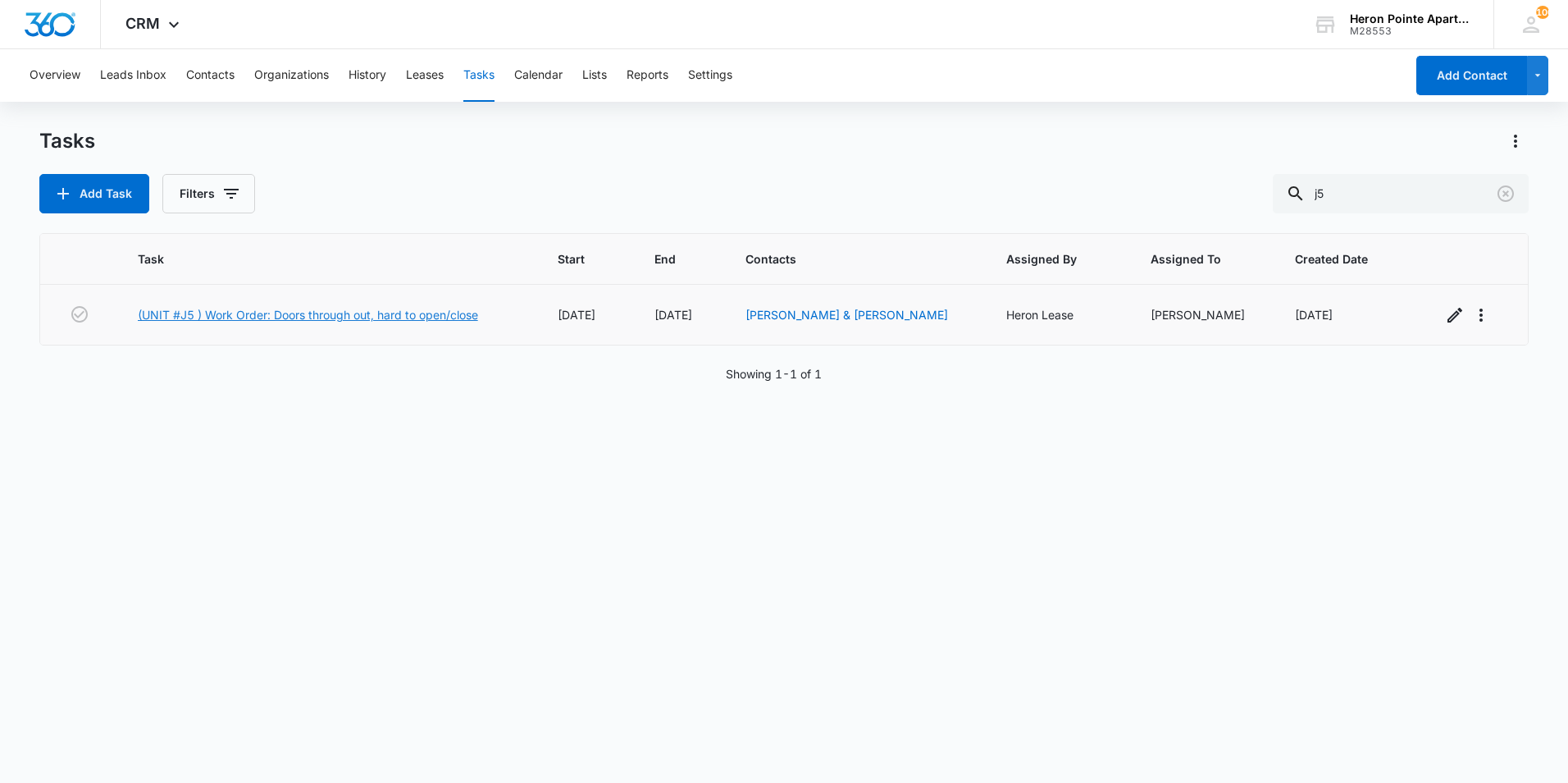
click at [419, 314] on link "(UNIT #J5 ) Work Order: Doors through out, hard to open/close" at bounding box center [307, 315] width 340 height 18
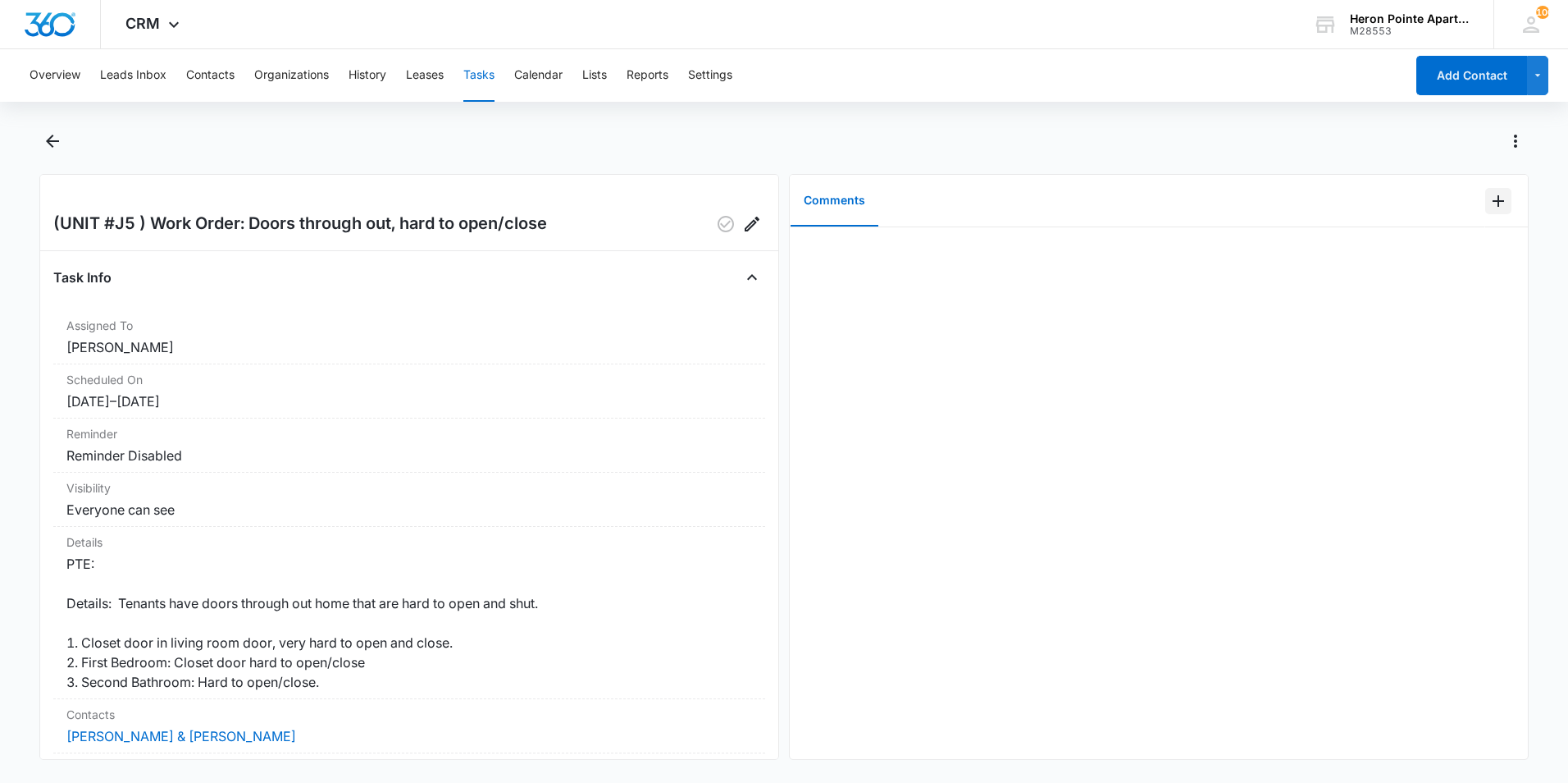
click at [1492, 200] on icon "Add Comment" at bounding box center [1498, 201] width 12 height 12
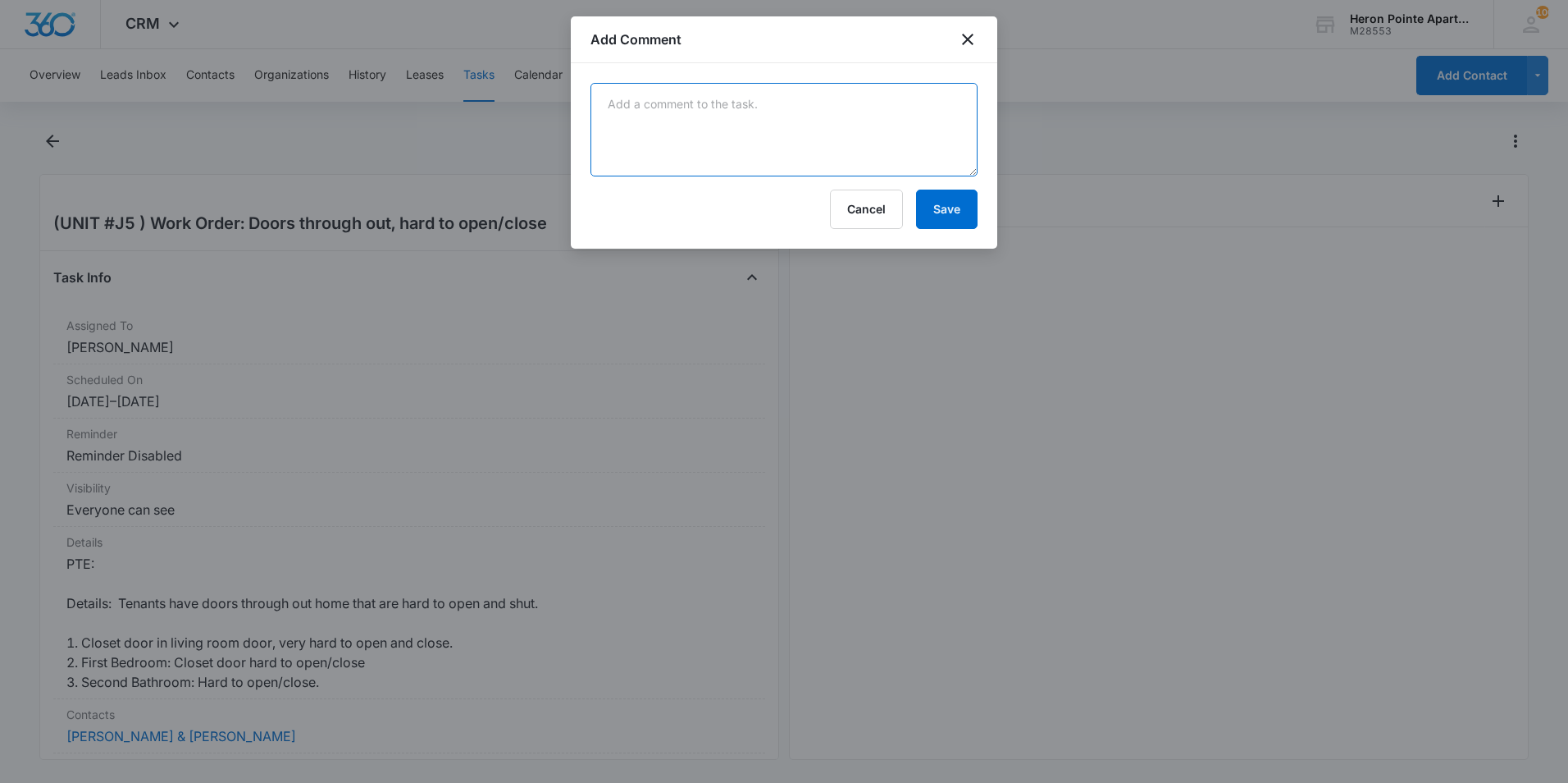
click at [757, 127] on textarea at bounding box center [784, 129] width 387 height 93
type textarea "Tyler adjusted doors"
click at [947, 213] on button "Save" at bounding box center [946, 209] width 62 height 39
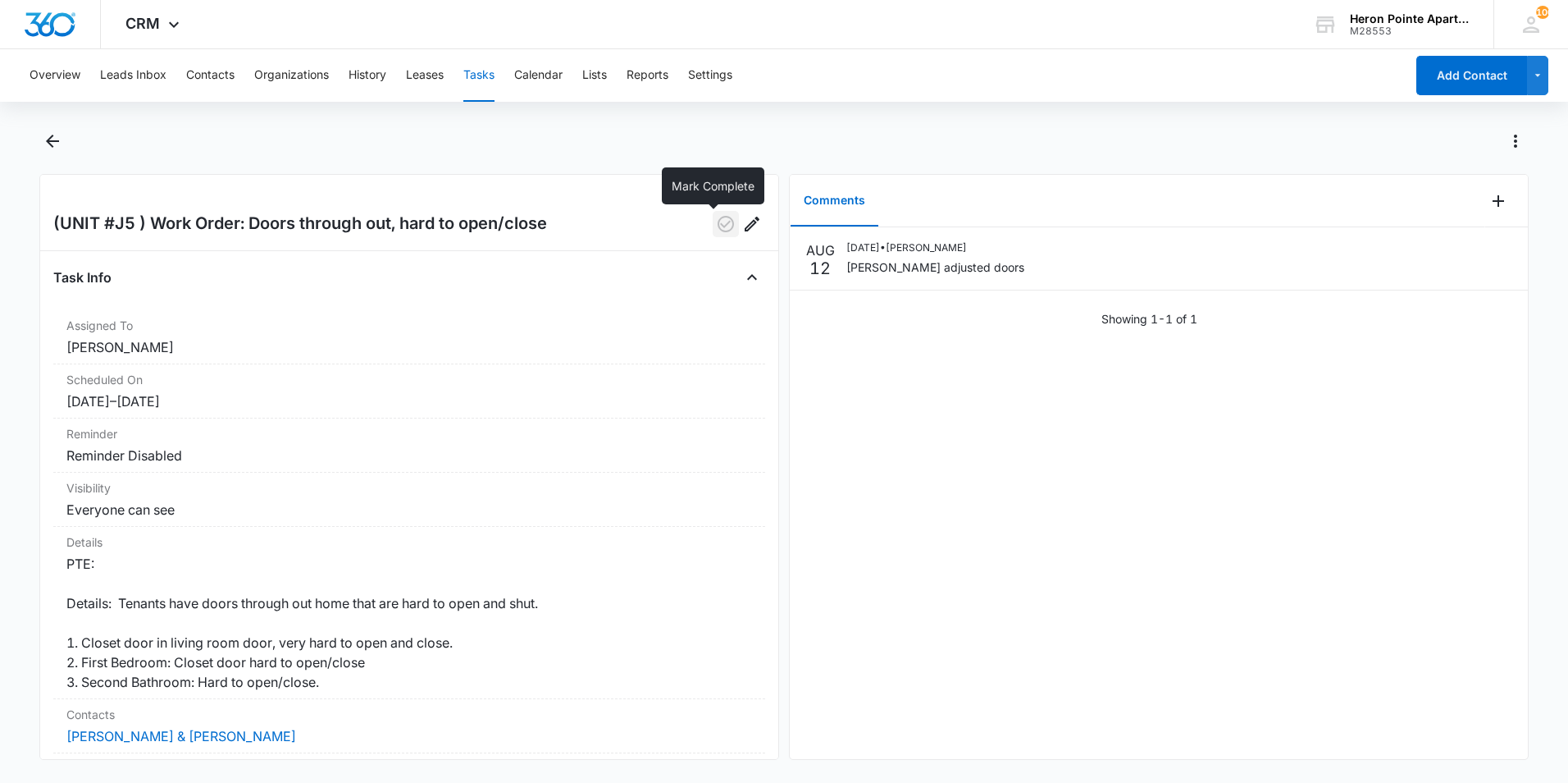
click at [718, 223] on icon "button" at bounding box center [726, 224] width 20 height 20
click at [487, 76] on button "Tasks" at bounding box center [480, 76] width 31 height 53
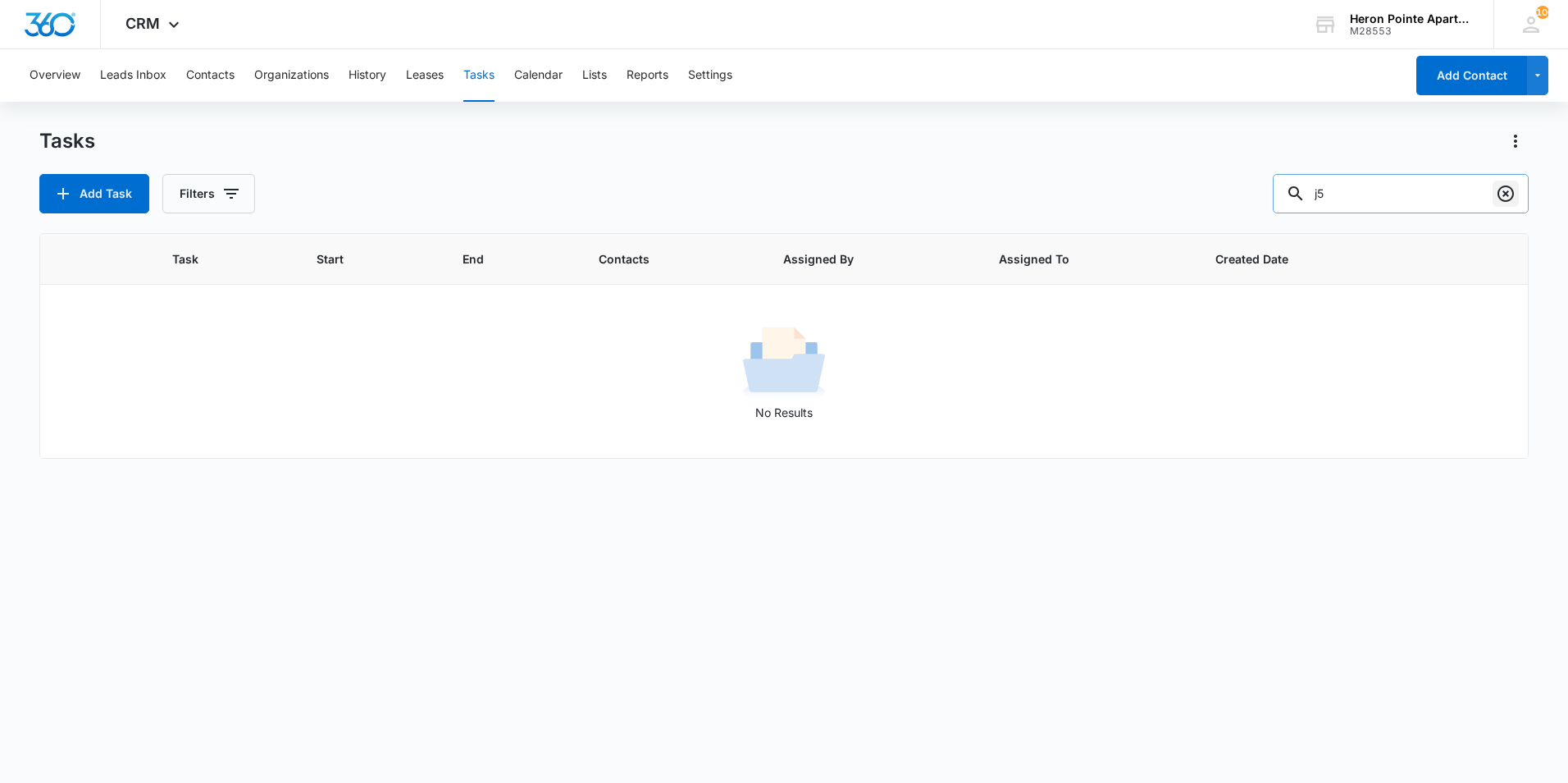
click at [1507, 201] on icon "Clear" at bounding box center [1505, 193] width 17 height 17
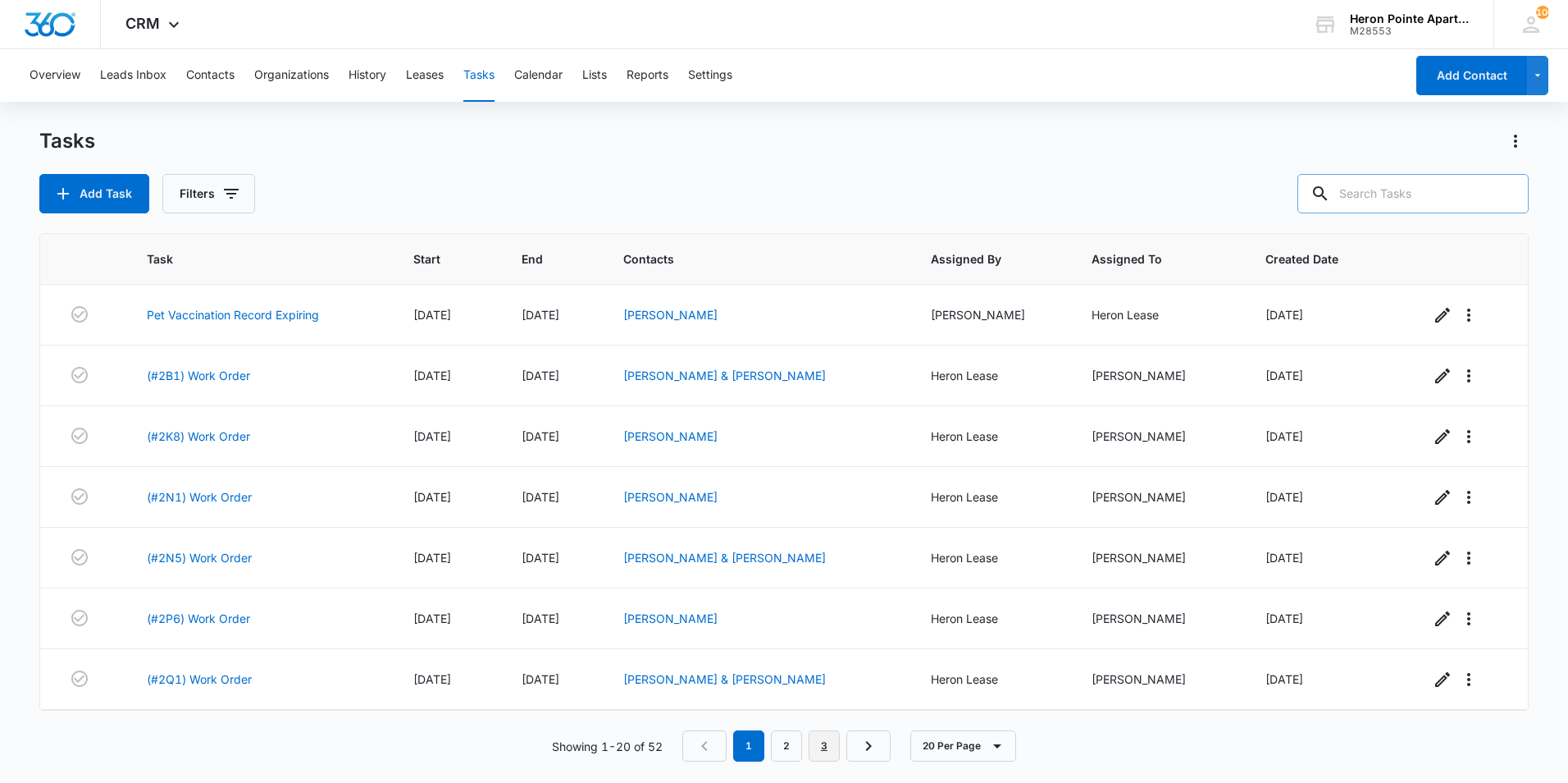
click at [829, 748] on link "3" at bounding box center [825, 746] width 31 height 31
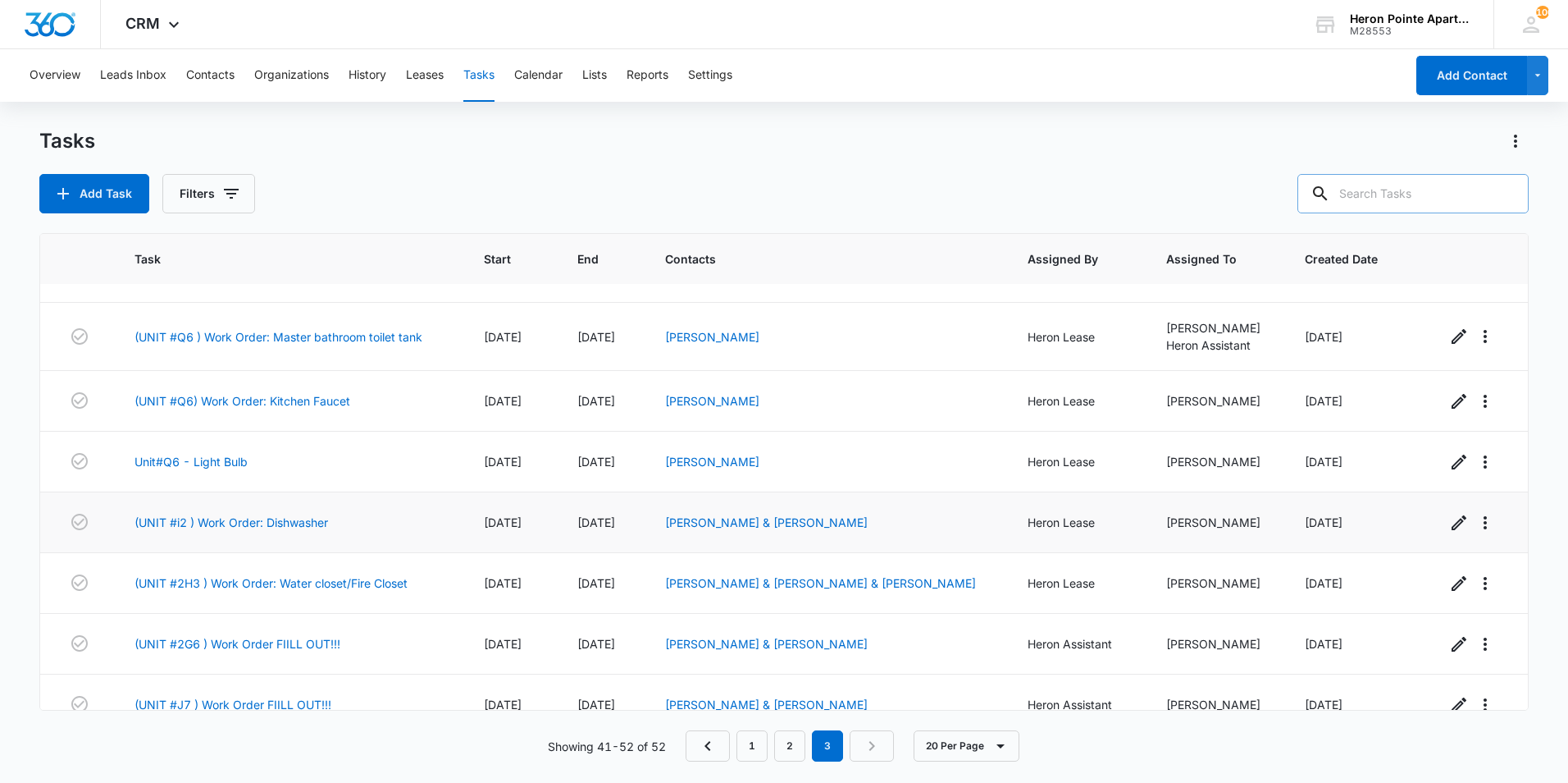
scroll to position [333, 0]
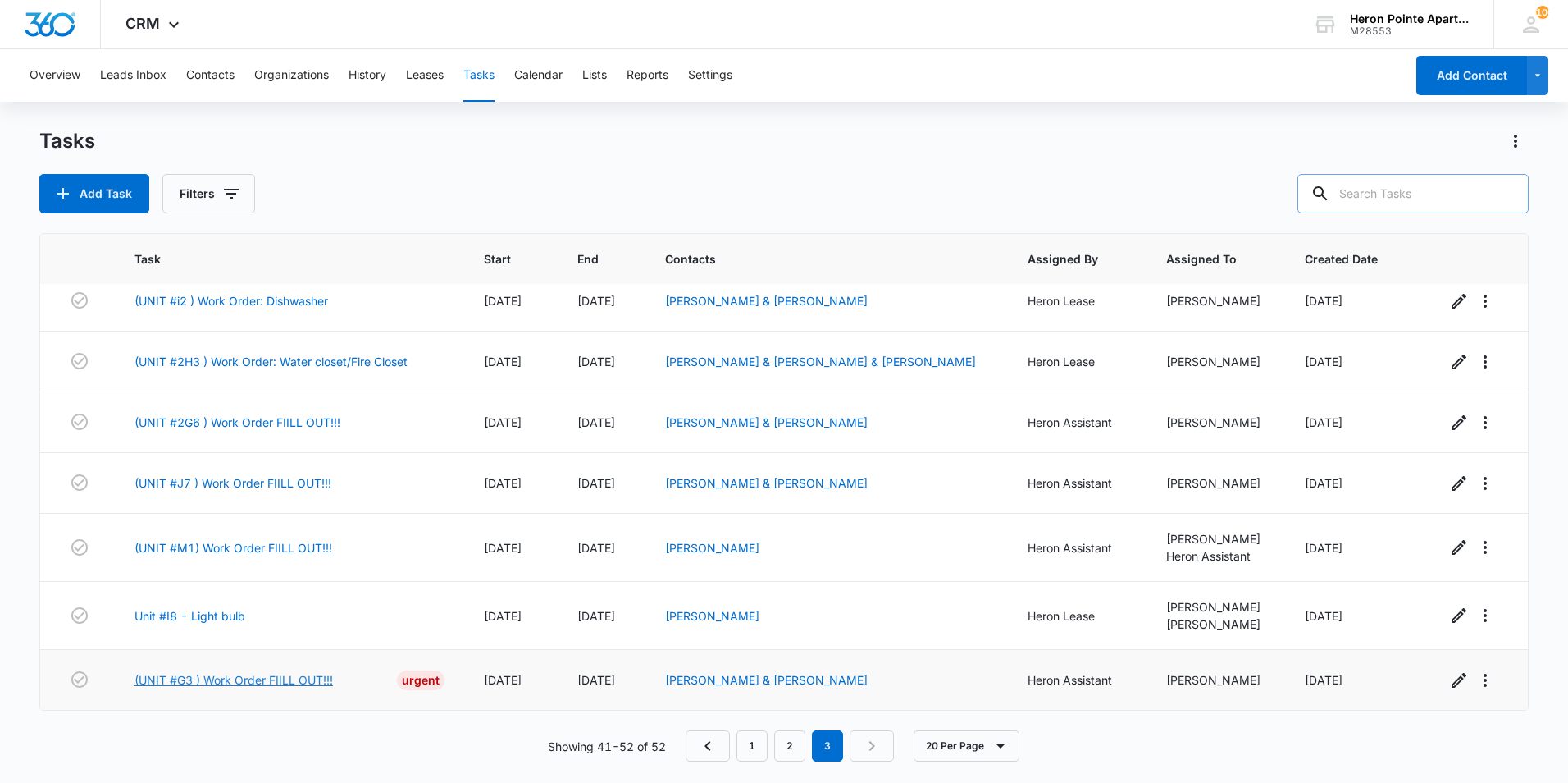
click at [246, 679] on link "(UNIT #G3 ) Work Order FIILL OUT!!!" at bounding box center [233, 680] width 198 height 18
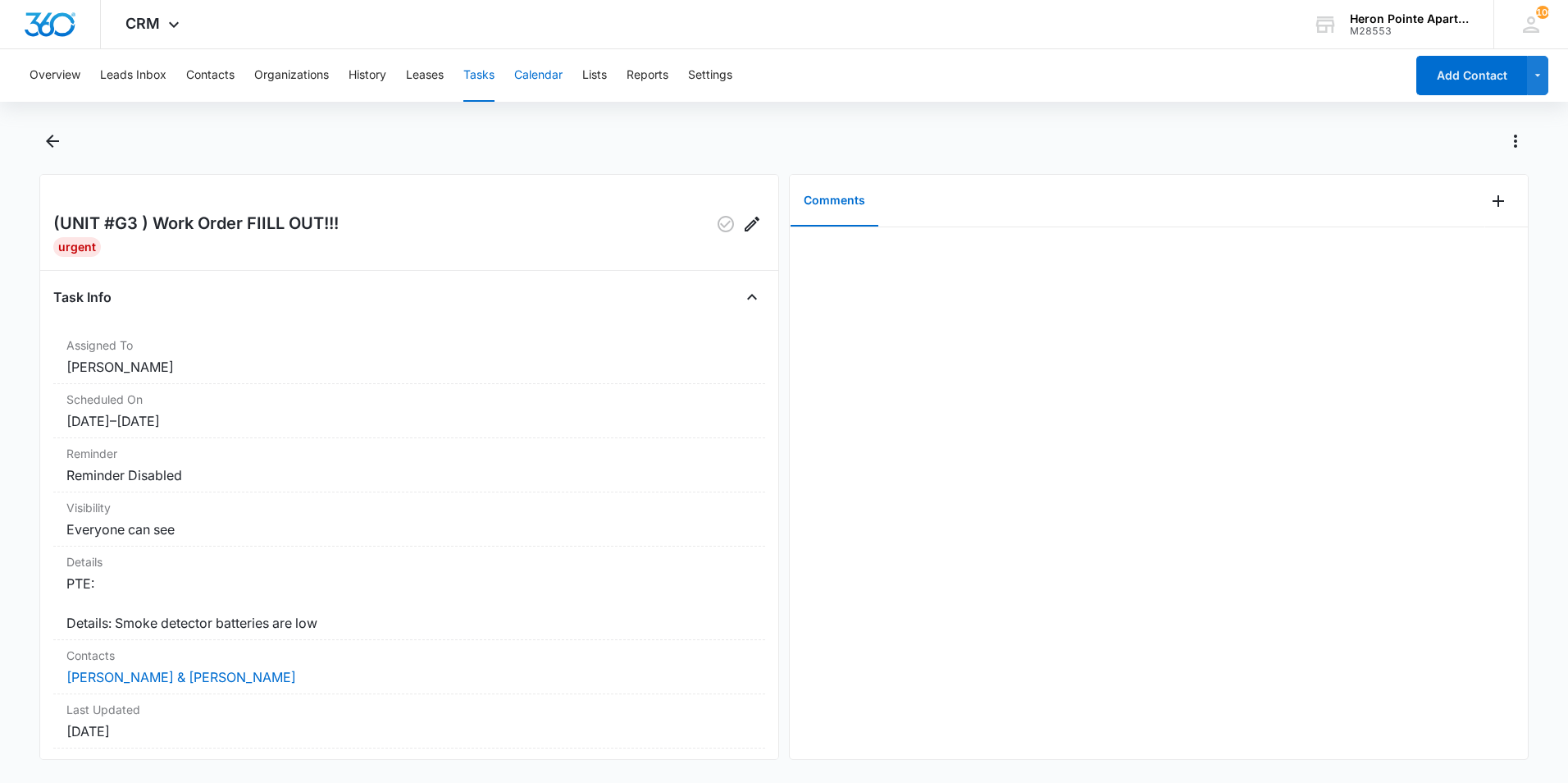
click at [541, 78] on button "Calendar" at bounding box center [537, 76] width 48 height 53
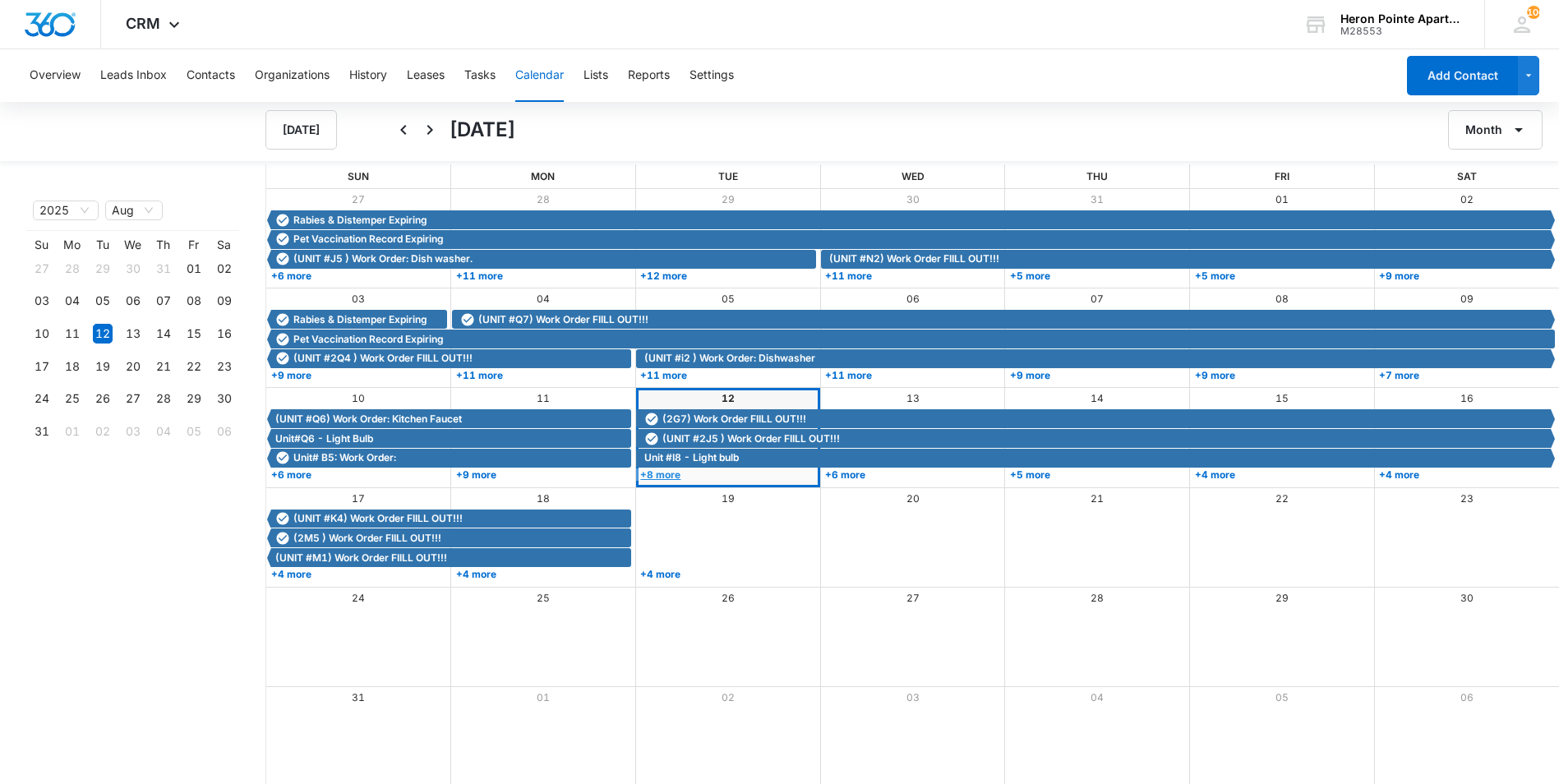
click at [669, 471] on link "+8 more" at bounding box center [725, 475] width 180 height 13
